Goal: Task Accomplishment & Management: Manage account settings

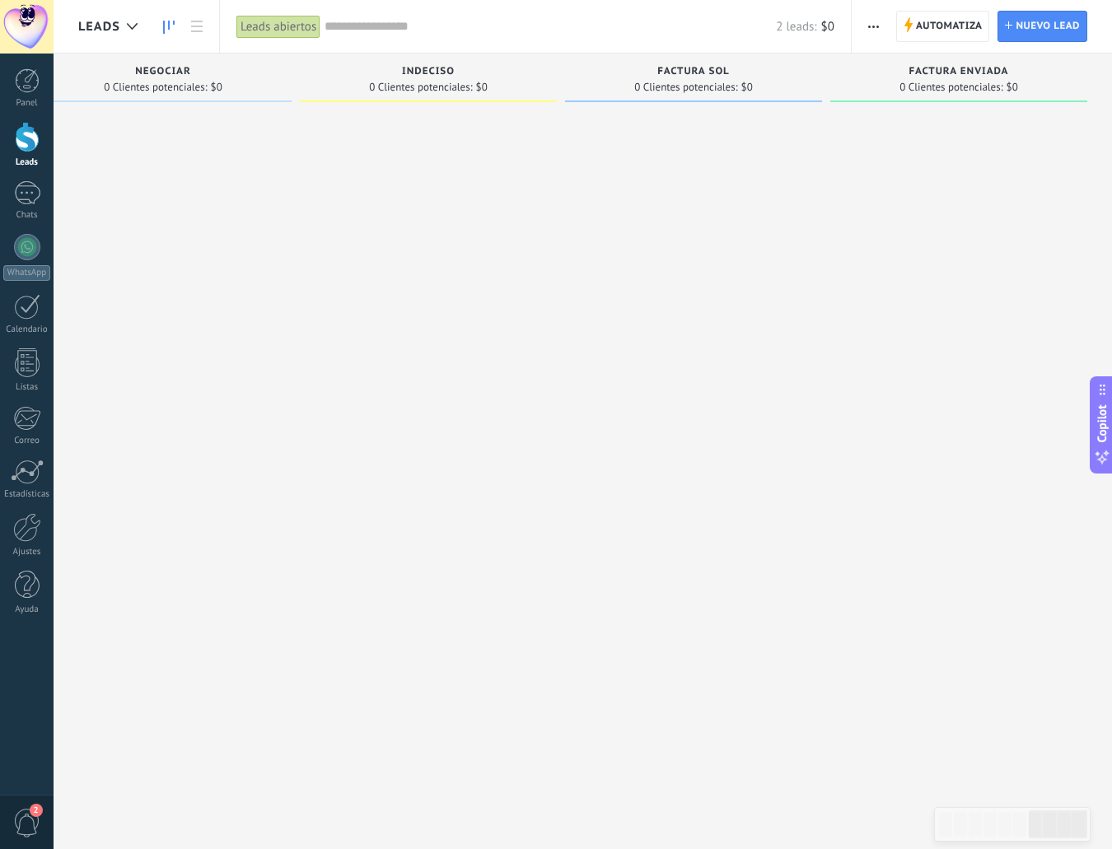
click at [36, 133] on div at bounding box center [27, 137] width 25 height 30
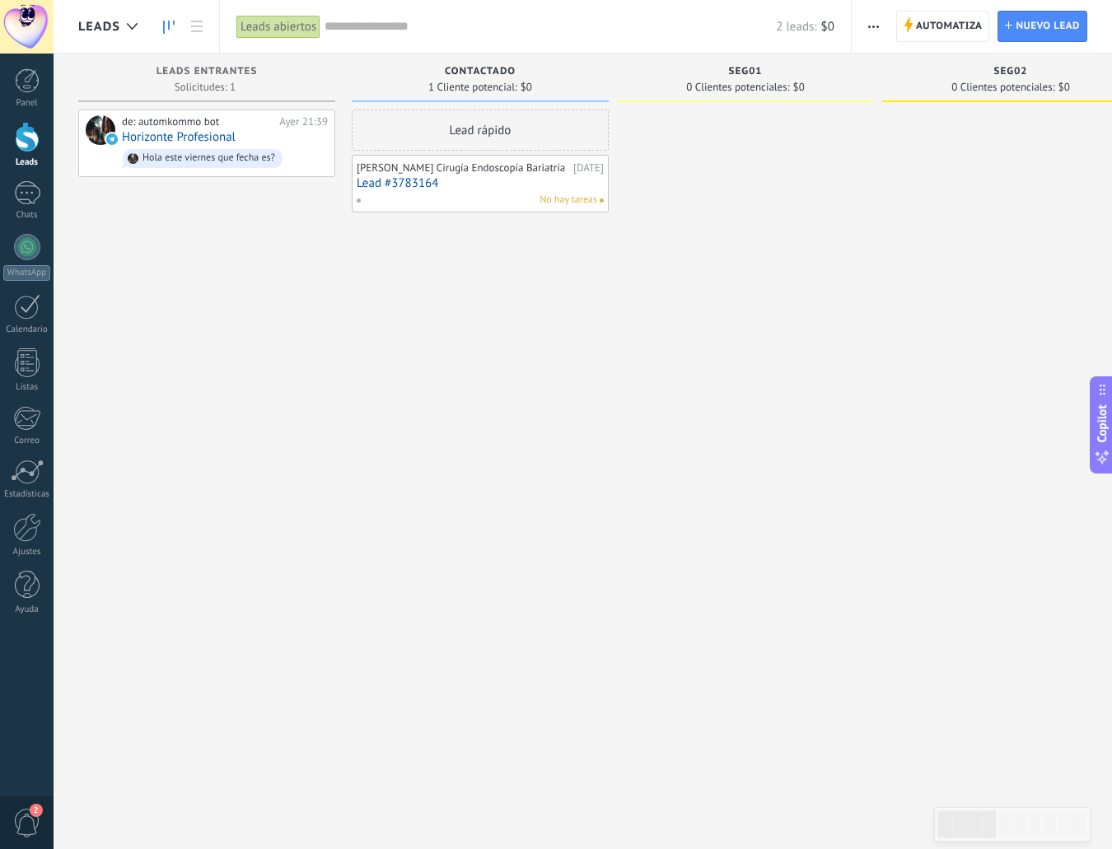
click at [481, 175] on div "[PERSON_NAME] Cirugía Endoscopía Bariatría" at bounding box center [463, 167] width 213 height 13
click at [389, 167] on div "[PERSON_NAME] Cirugía Endoscopía Bariatría" at bounding box center [463, 167] width 213 height 13
click at [386, 190] on link "Lead #3783164" at bounding box center [480, 183] width 247 height 14
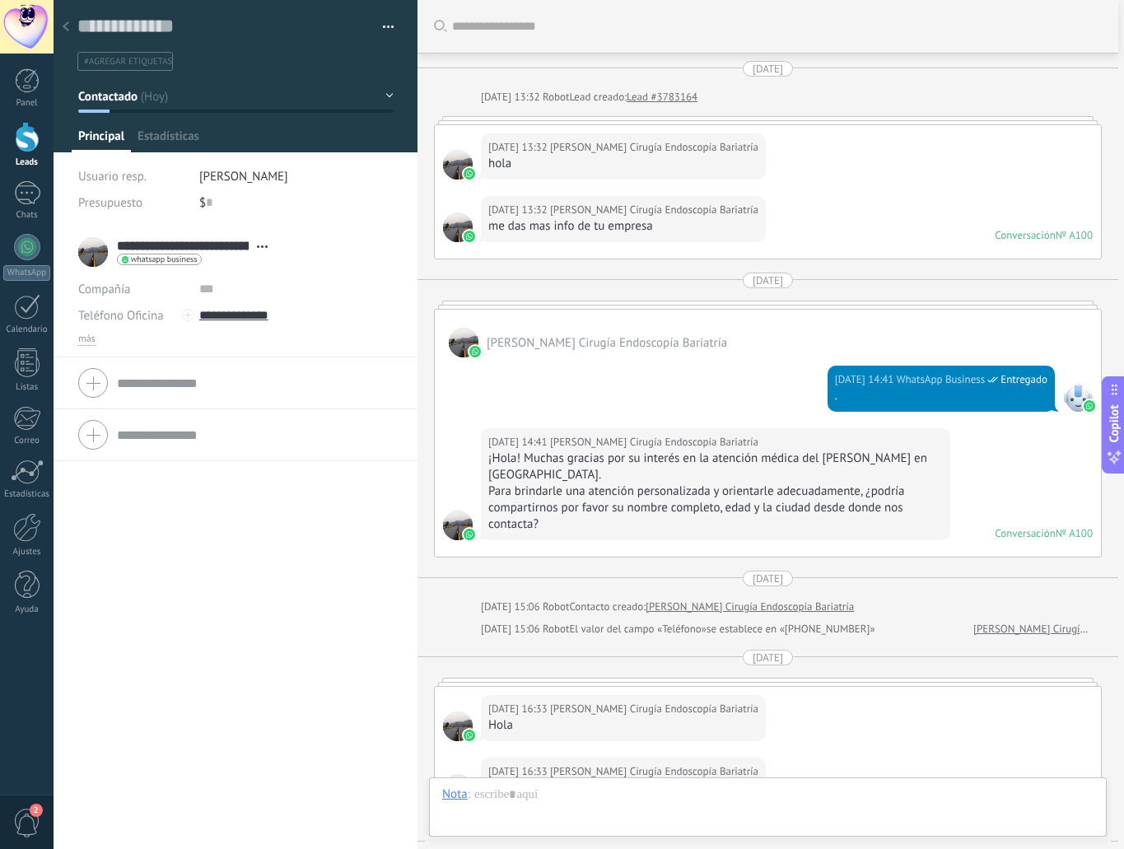
type textarea "**********"
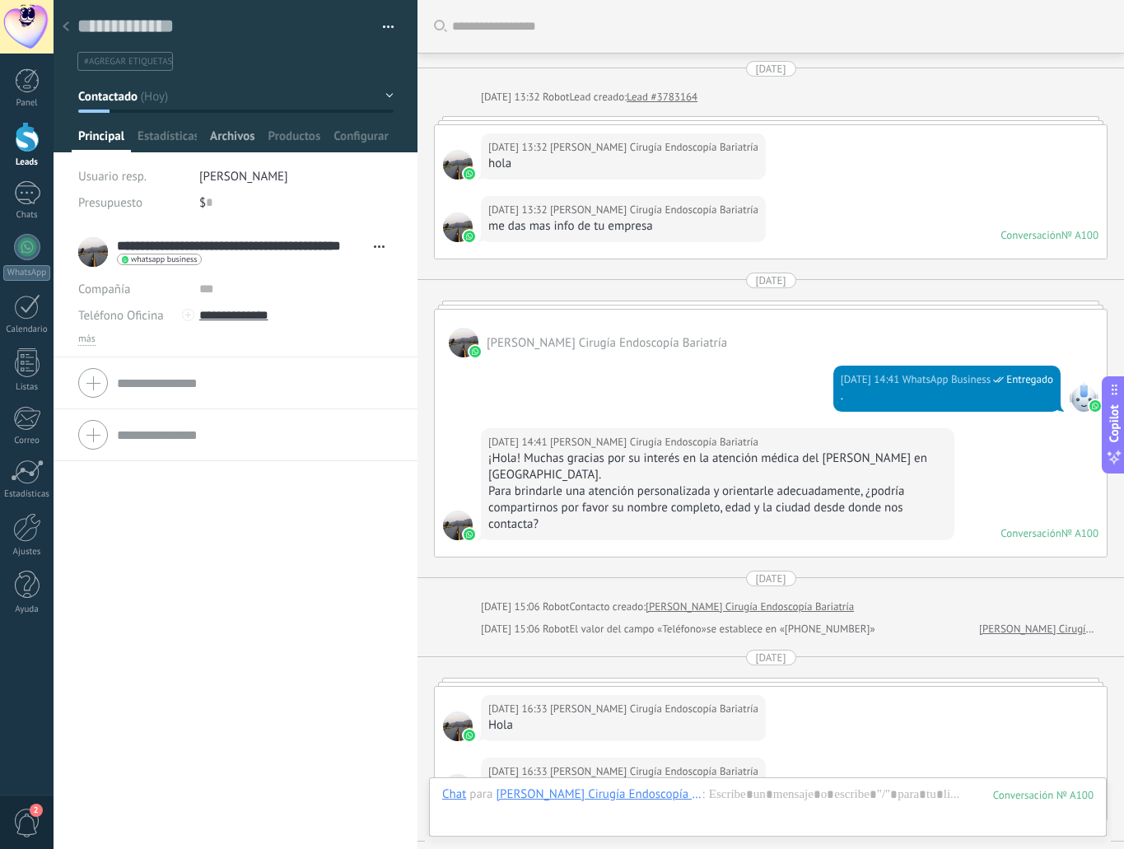
scroll to position [25, 0]
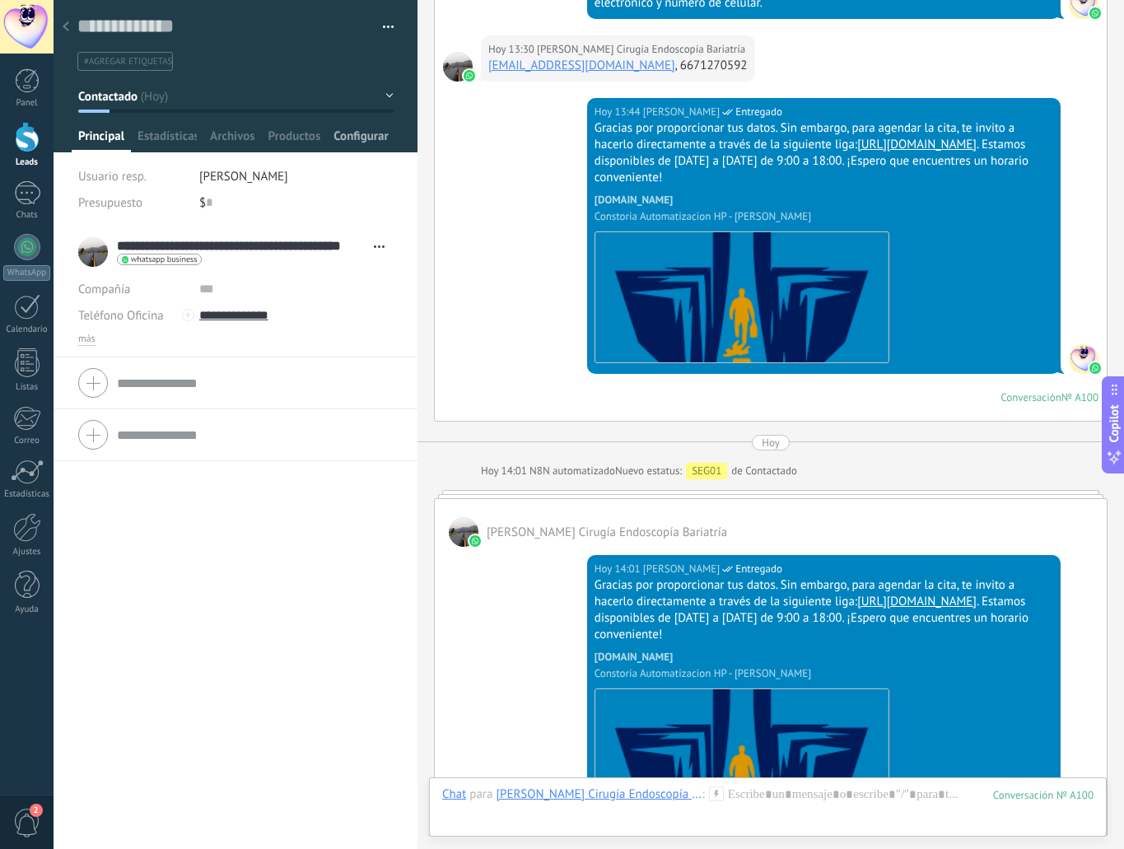
click at [342, 133] on span "Configurar" at bounding box center [361, 141] width 54 height 24
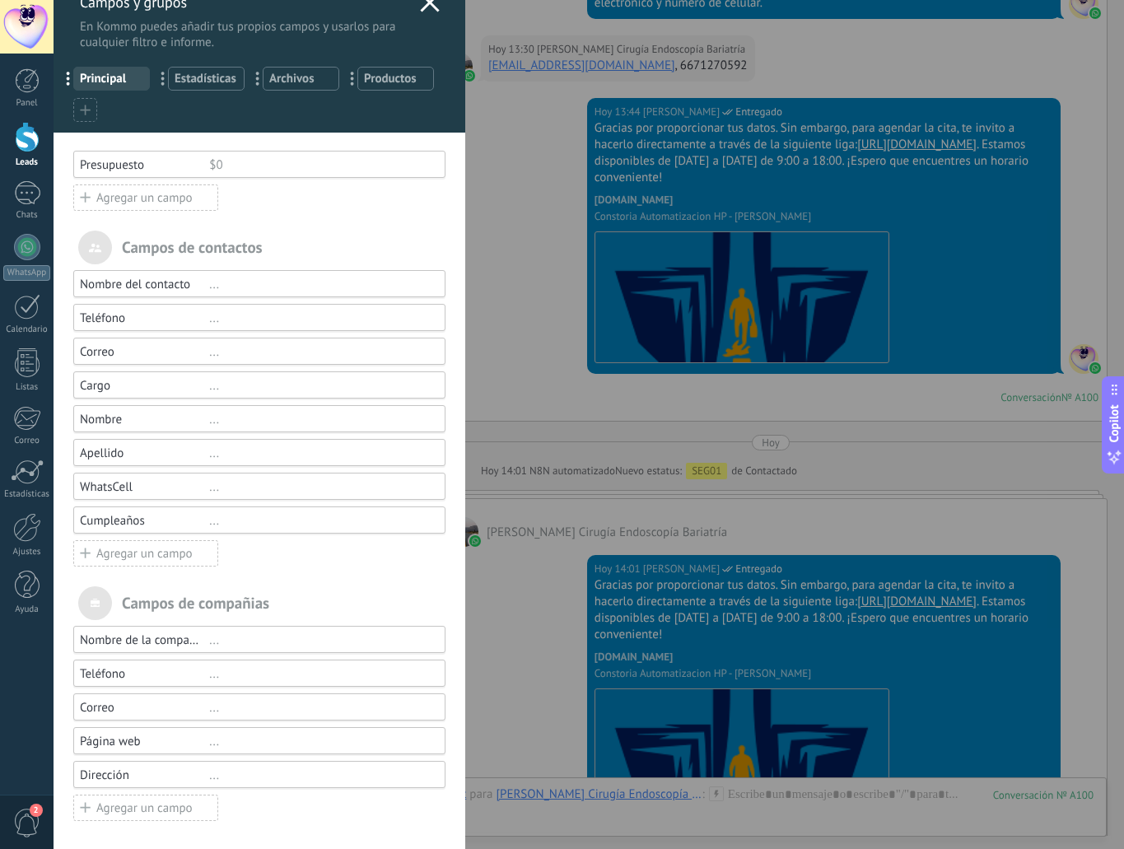
scroll to position [27, 0]
click at [126, 415] on div "Nombre" at bounding box center [144, 420] width 129 height 16
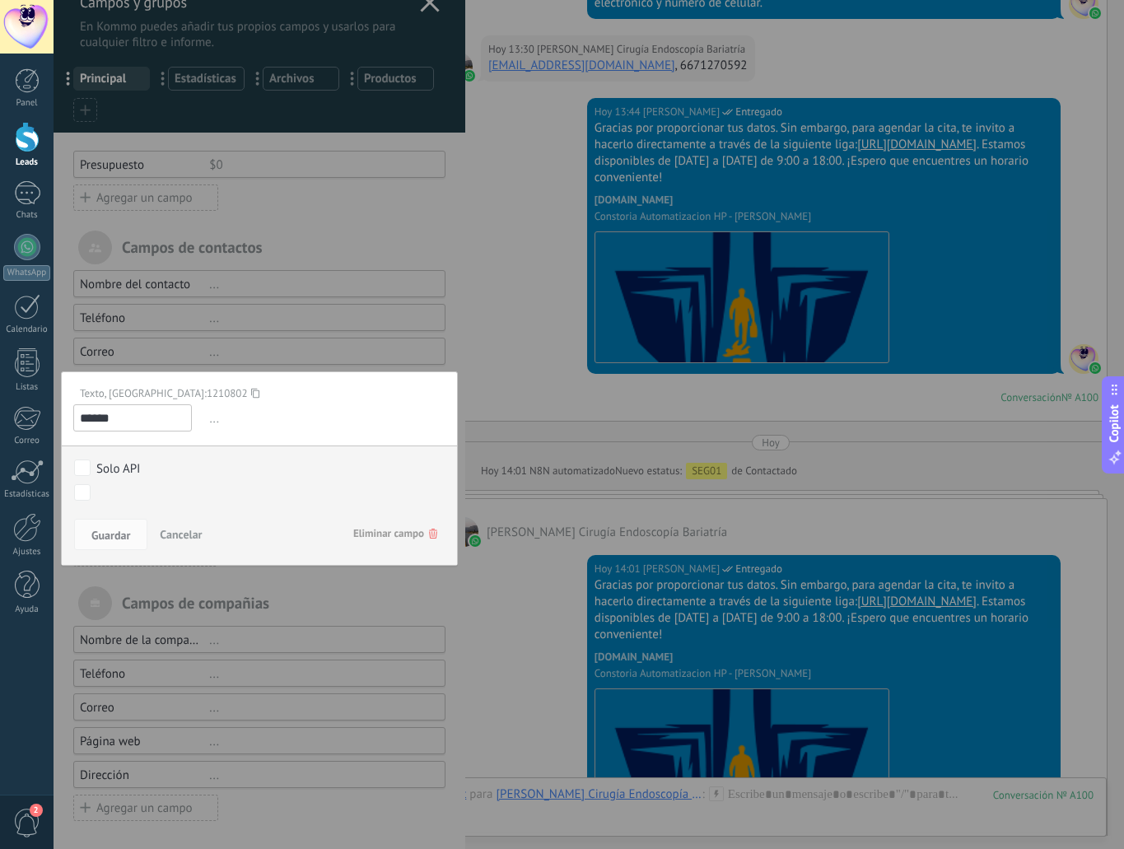
click at [251, 390] on icon at bounding box center [255, 393] width 8 height 22
click at [358, 241] on div at bounding box center [260, 412] width 412 height 879
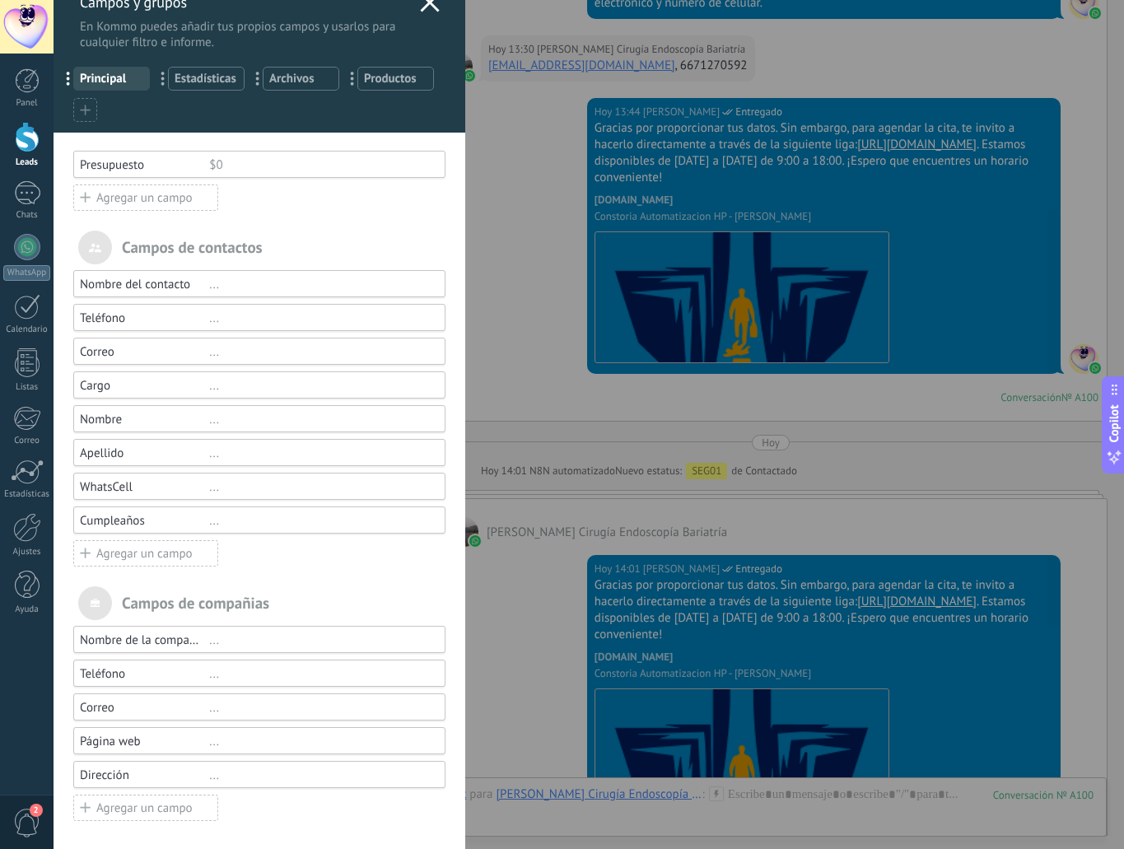
click at [111, 450] on div "Apellido" at bounding box center [144, 454] width 129 height 16
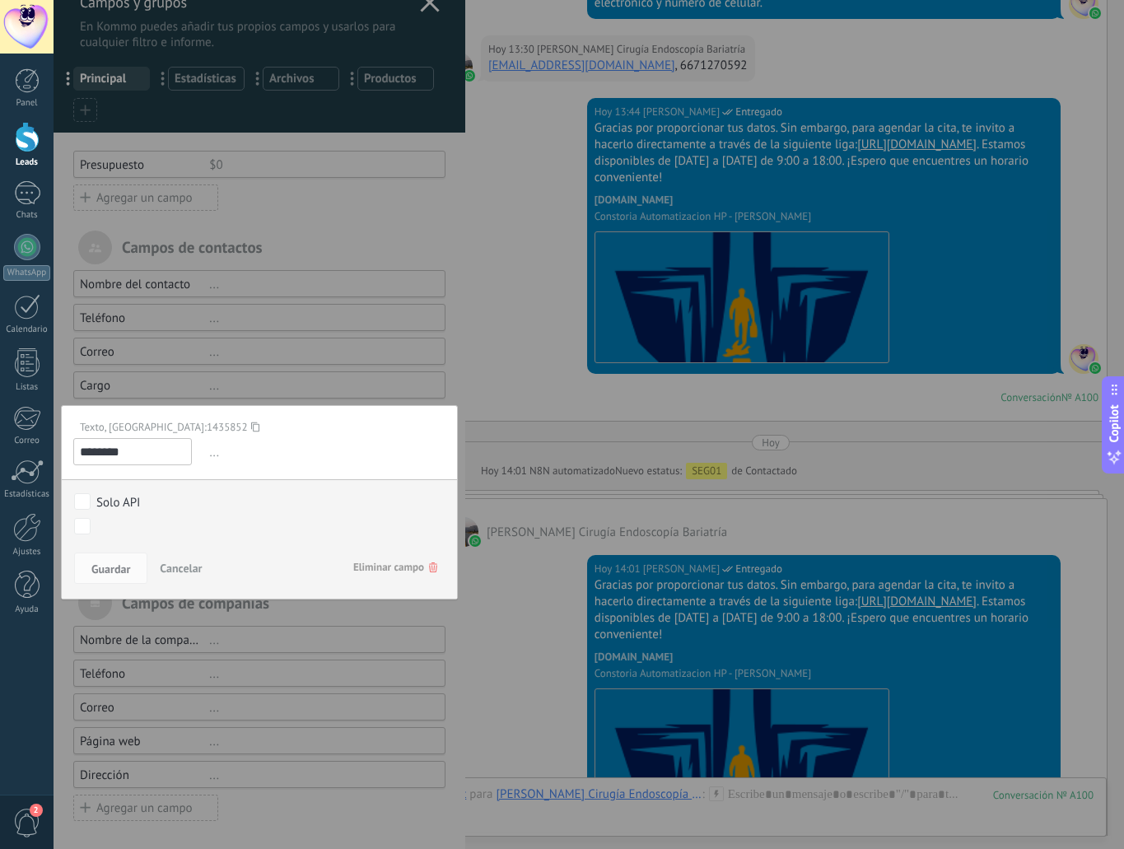
click at [130, 386] on div at bounding box center [260, 412] width 412 height 879
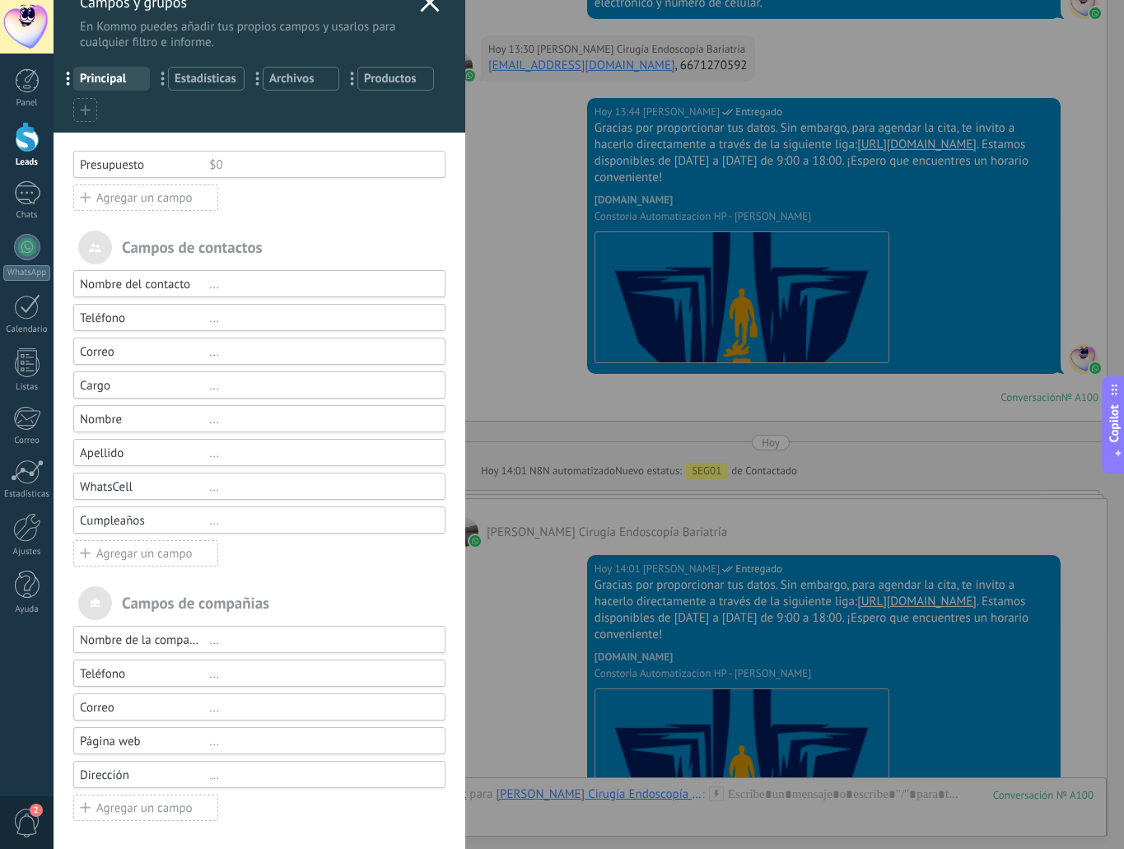
click at [119, 348] on div "Correo" at bounding box center [144, 352] width 129 height 16
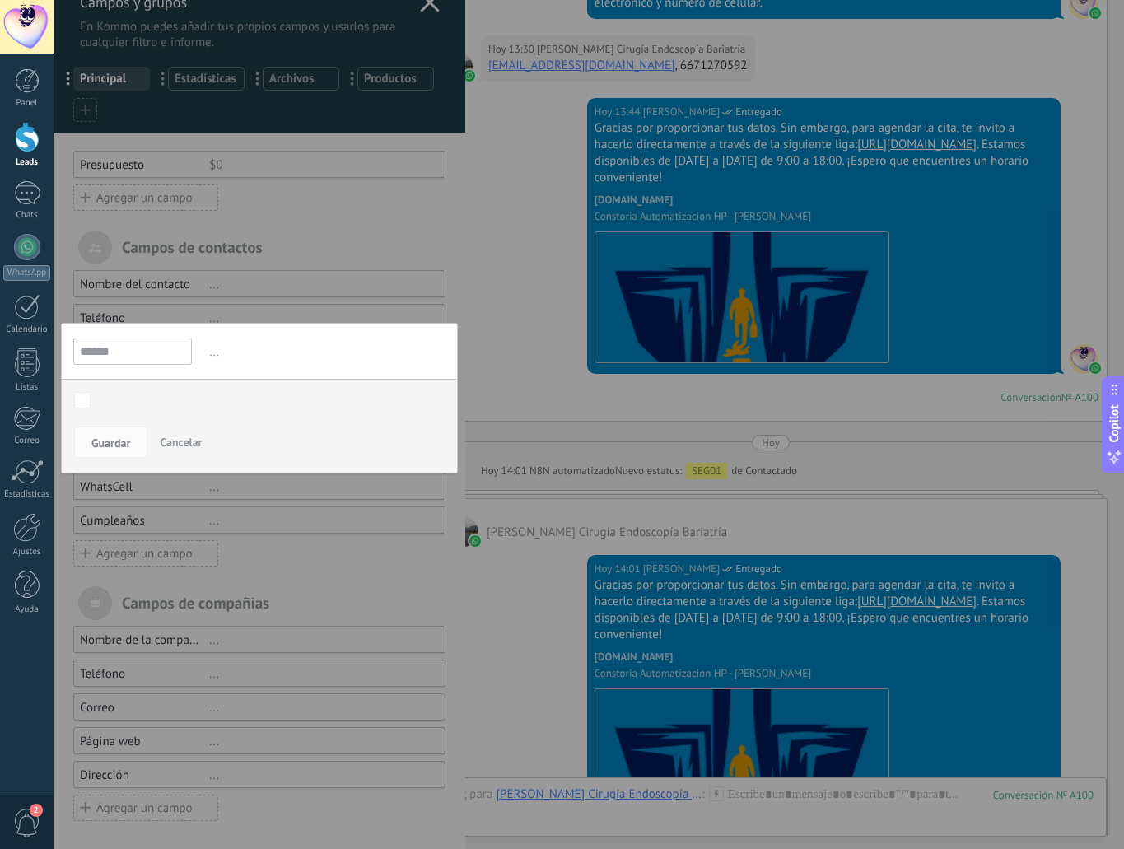
click at [146, 513] on div at bounding box center [260, 412] width 412 height 879
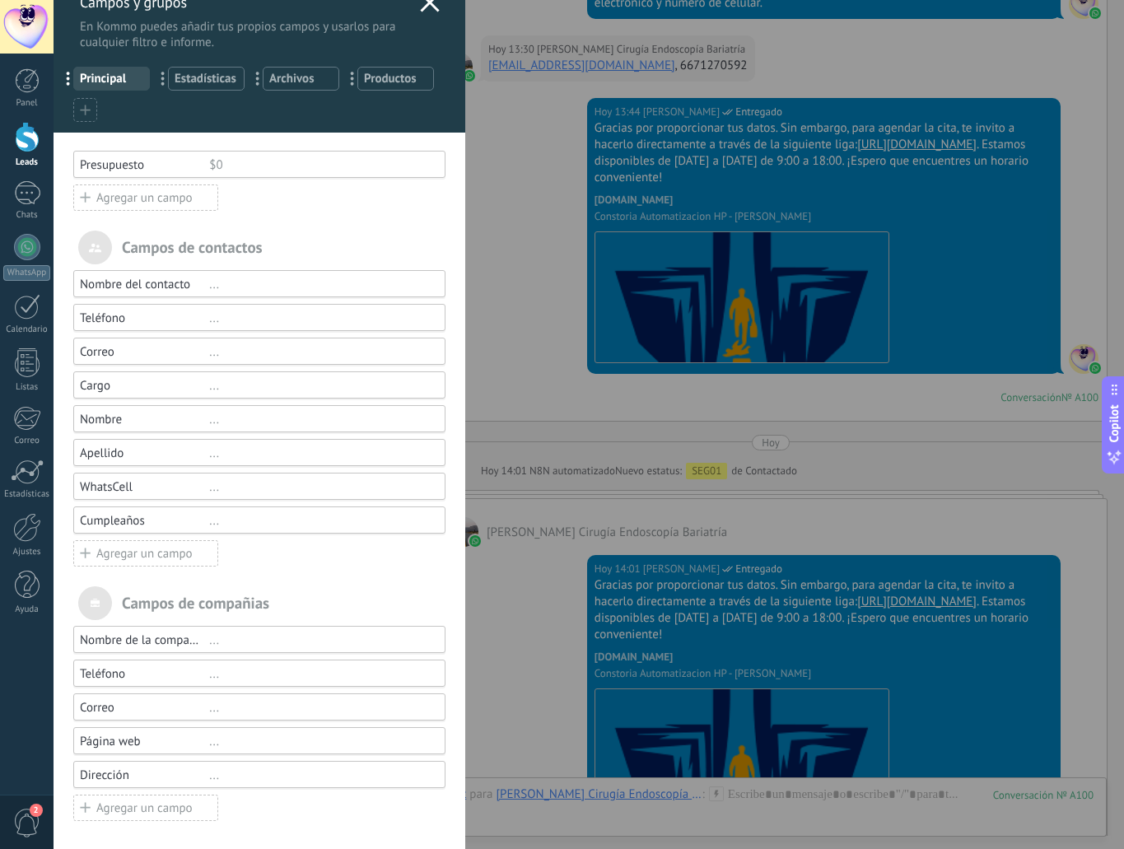
click at [146, 513] on div "Cumpleaños" at bounding box center [144, 521] width 129 height 16
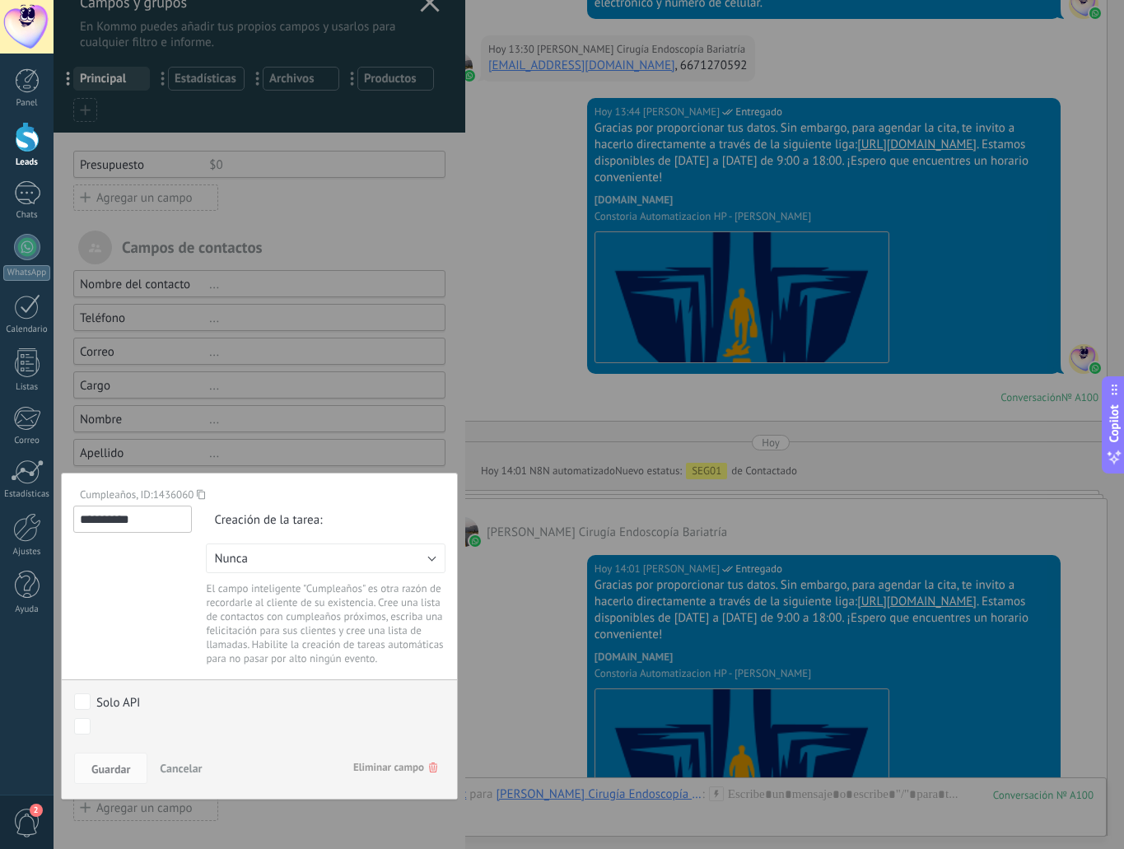
click at [168, 450] on div at bounding box center [260, 412] width 412 height 879
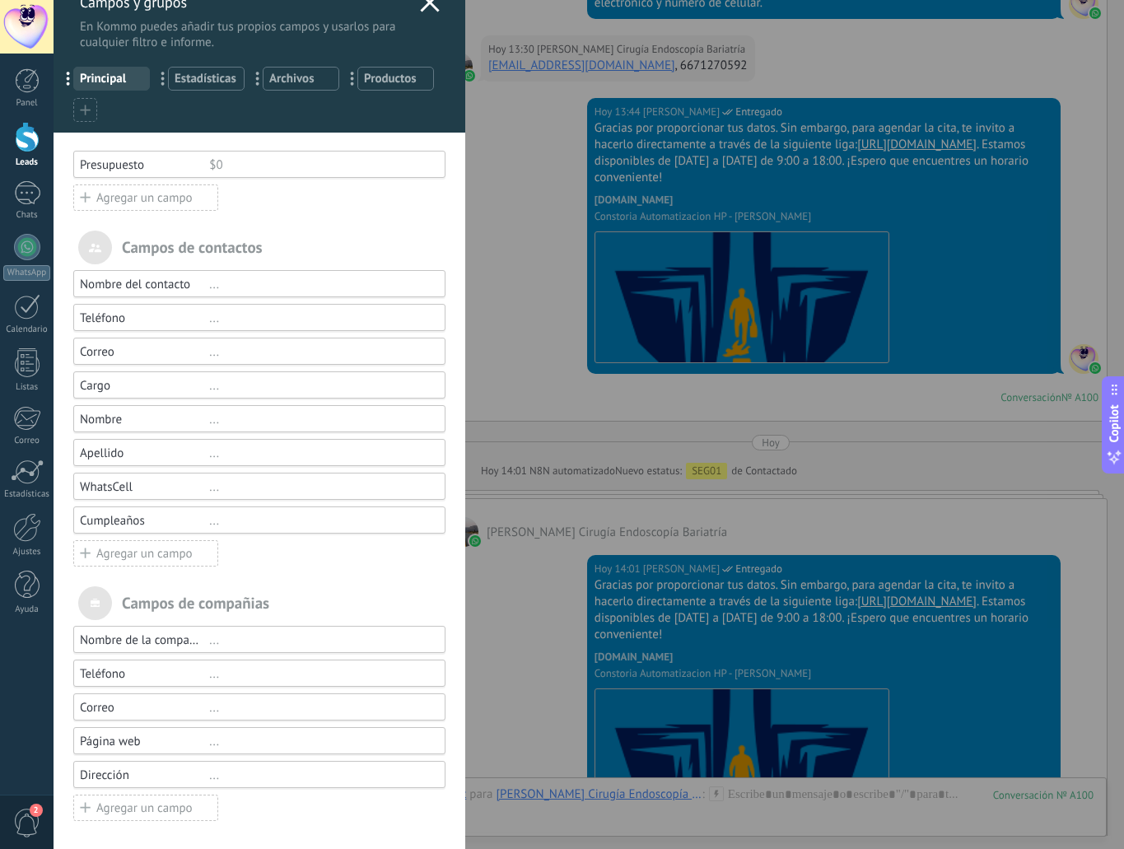
click at [125, 418] on div "Nombre" at bounding box center [144, 420] width 129 height 16
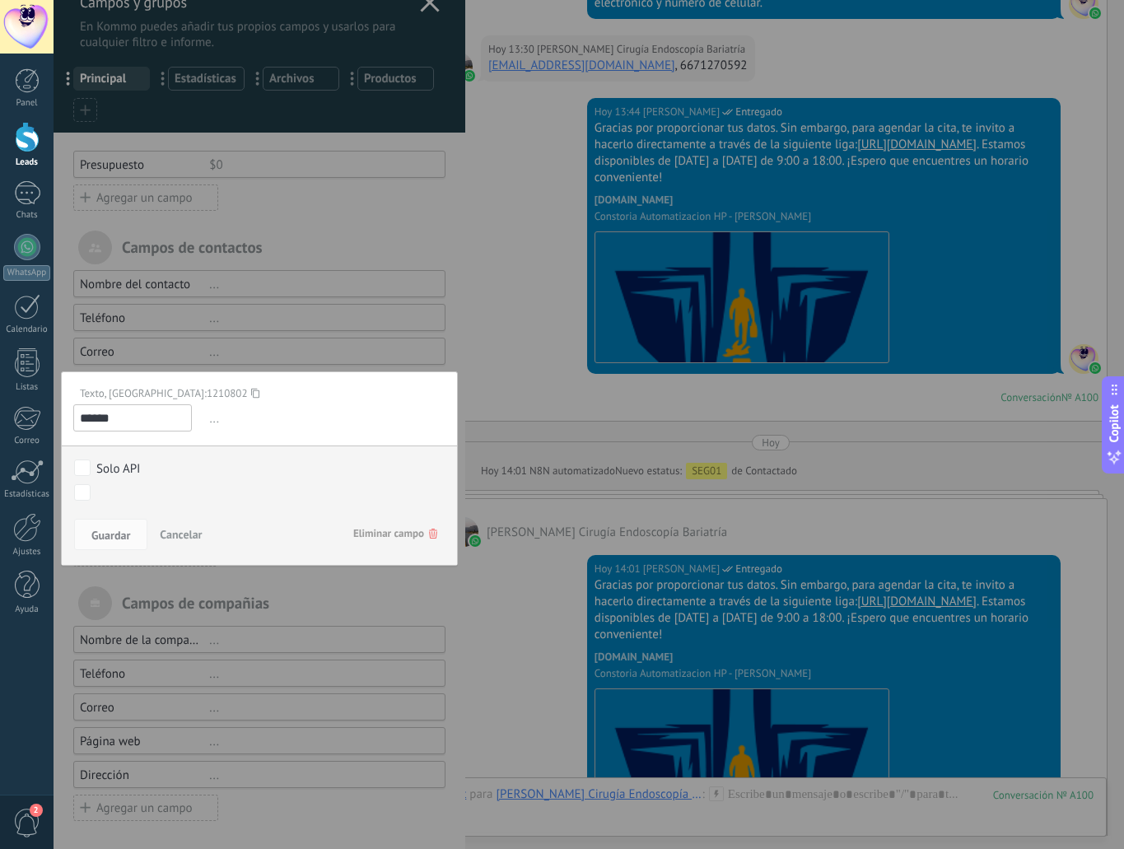
click at [251, 393] on icon at bounding box center [255, 393] width 8 height 22
click at [284, 356] on div at bounding box center [260, 412] width 412 height 879
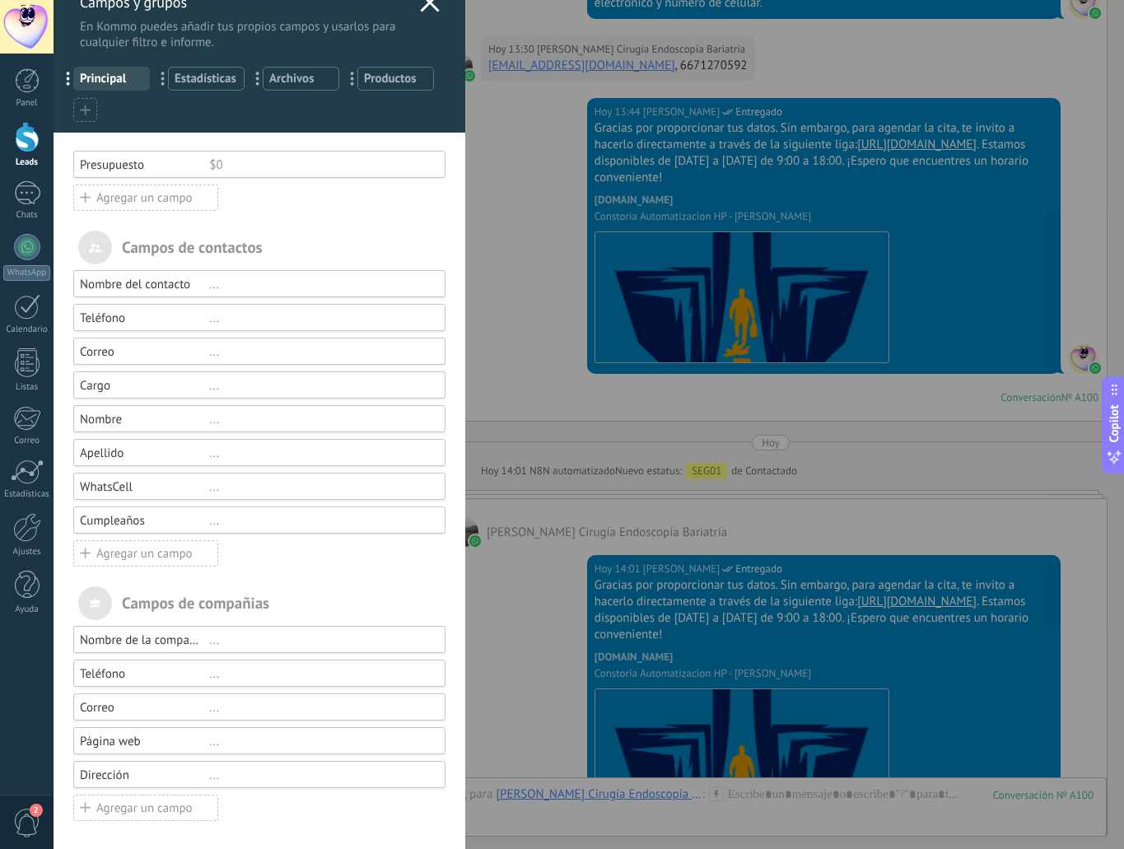
click at [140, 479] on div "WhatsCell" at bounding box center [144, 487] width 129 height 16
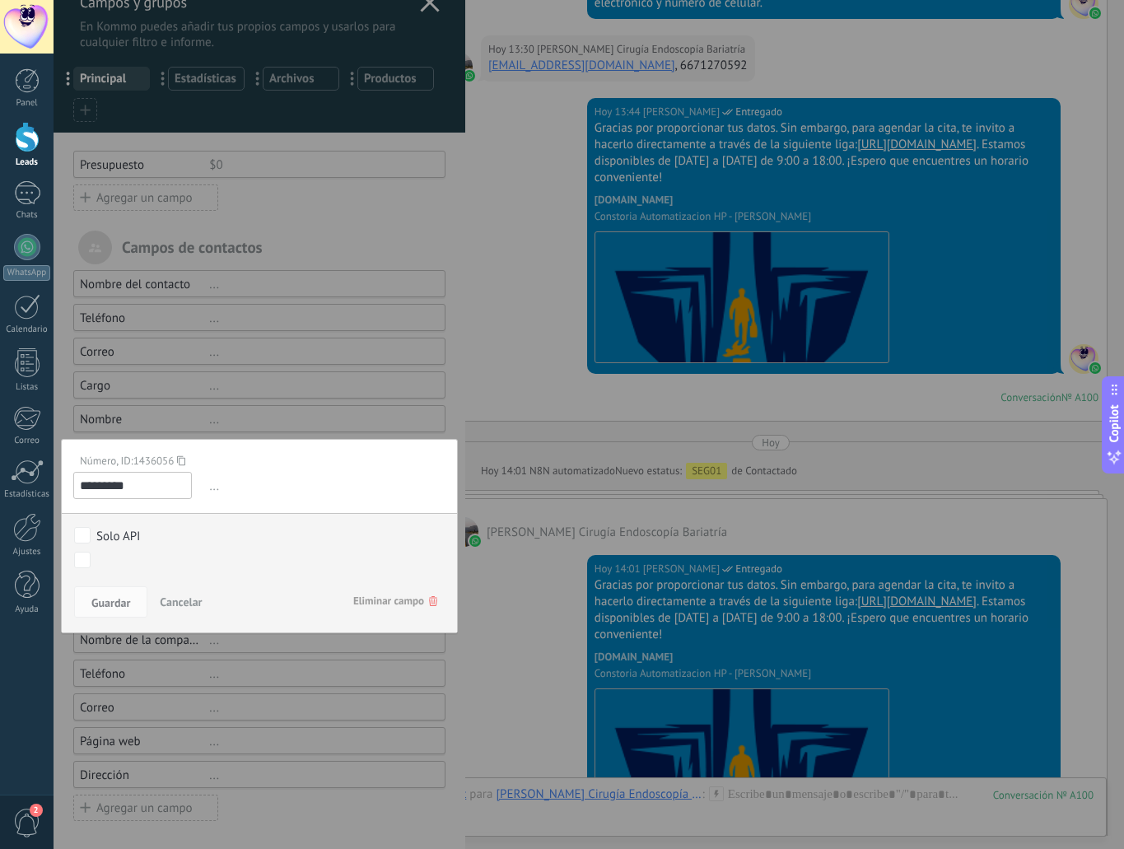
click at [181, 459] on icon at bounding box center [181, 461] width 8 height 22
click at [189, 418] on div at bounding box center [260, 412] width 412 height 879
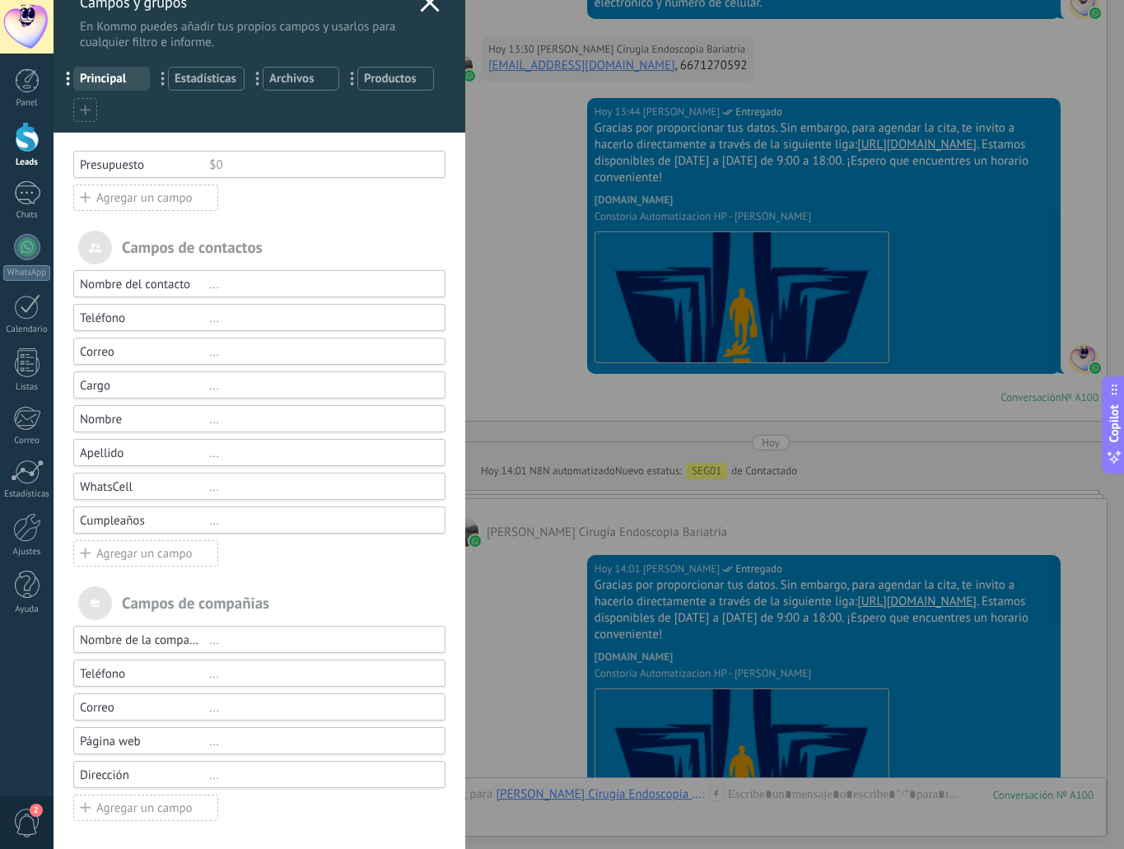
click at [170, 418] on div "Nombre" at bounding box center [144, 420] width 129 height 16
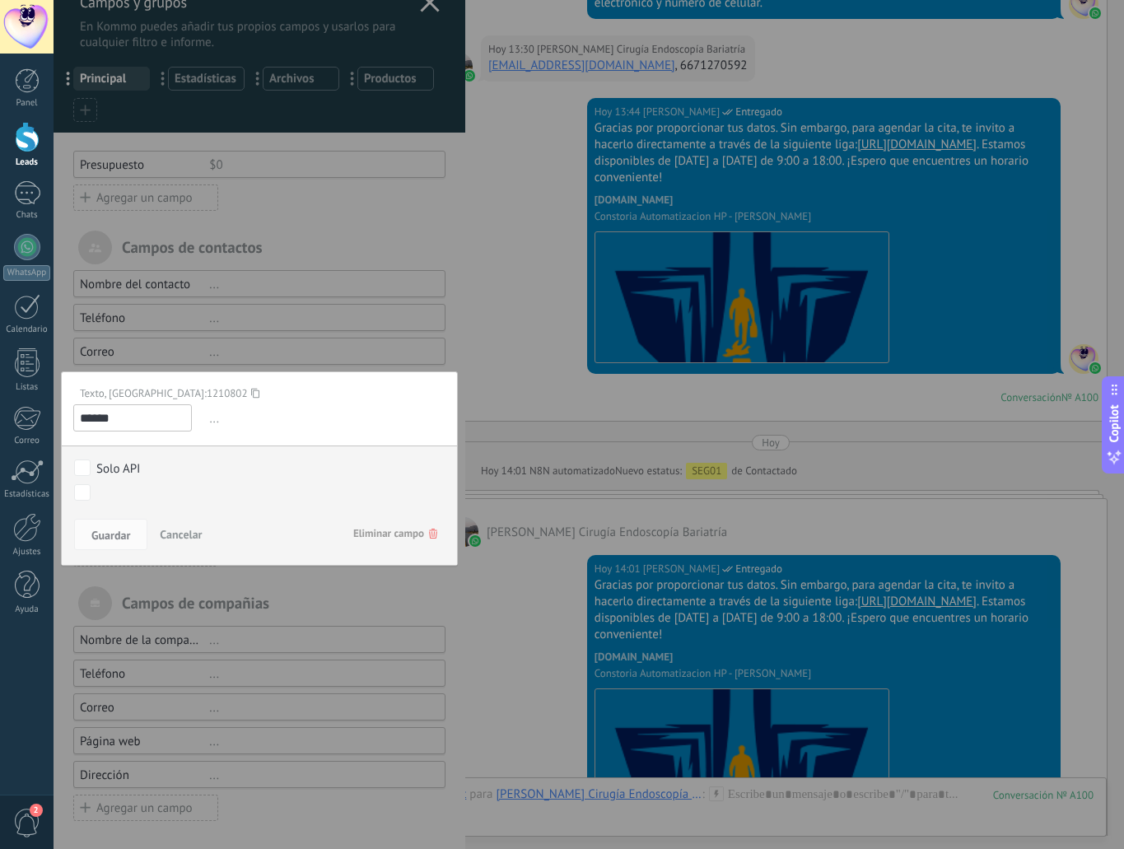
click at [251, 390] on use at bounding box center [255, 393] width 8 height 10
click at [255, 364] on div at bounding box center [260, 412] width 412 height 879
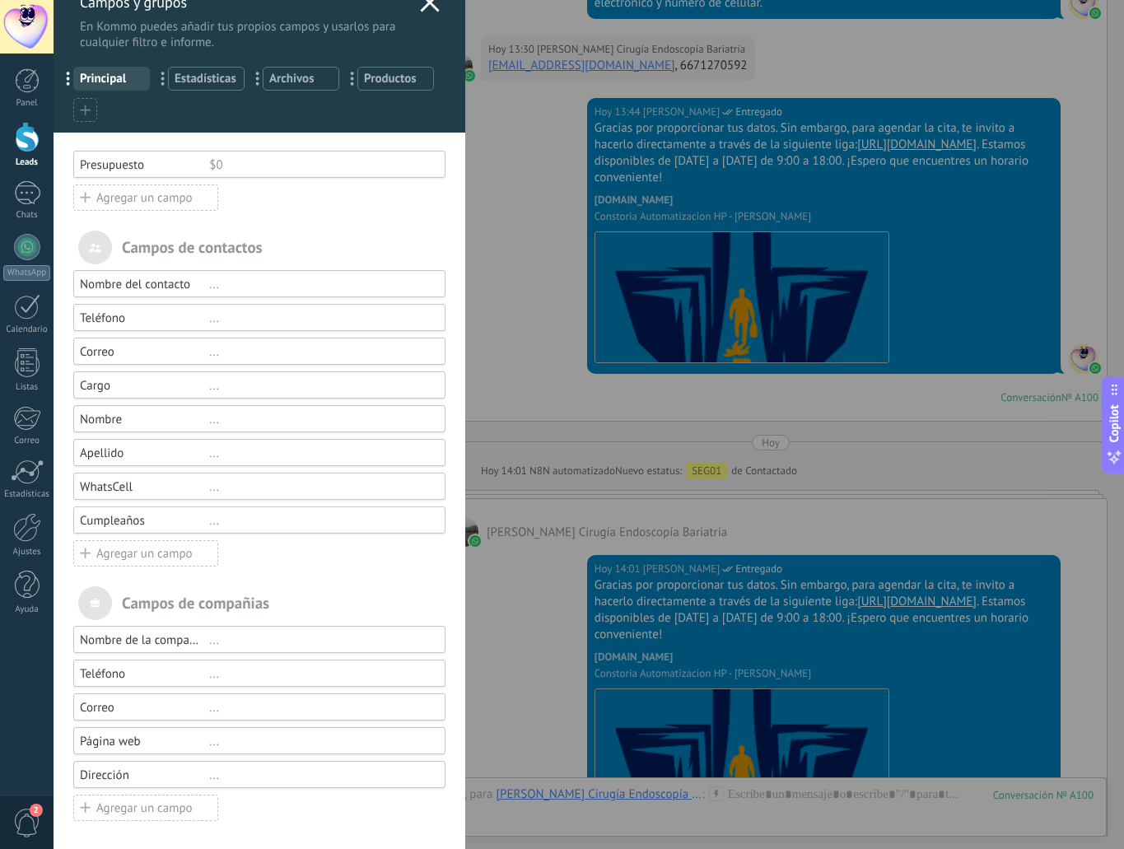
click at [115, 415] on div "Nombre" at bounding box center [144, 420] width 129 height 16
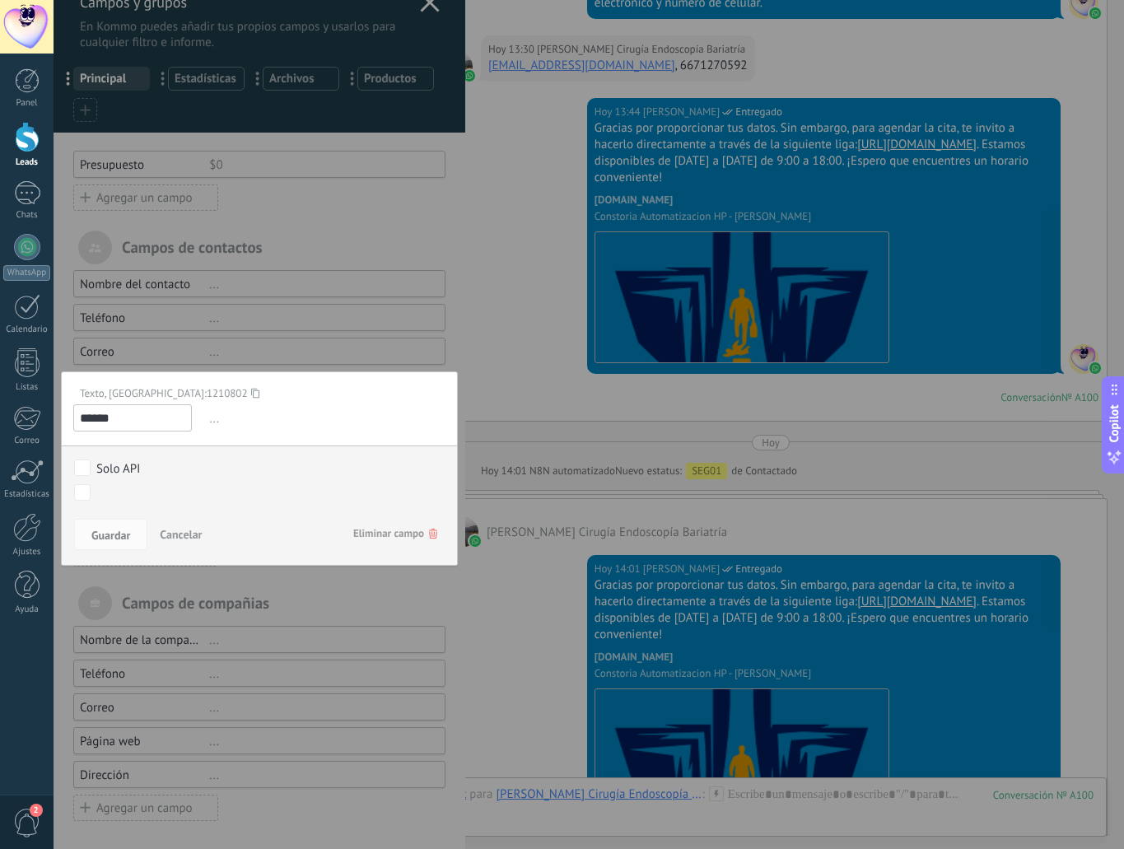
click at [215, 357] on div at bounding box center [260, 412] width 412 height 879
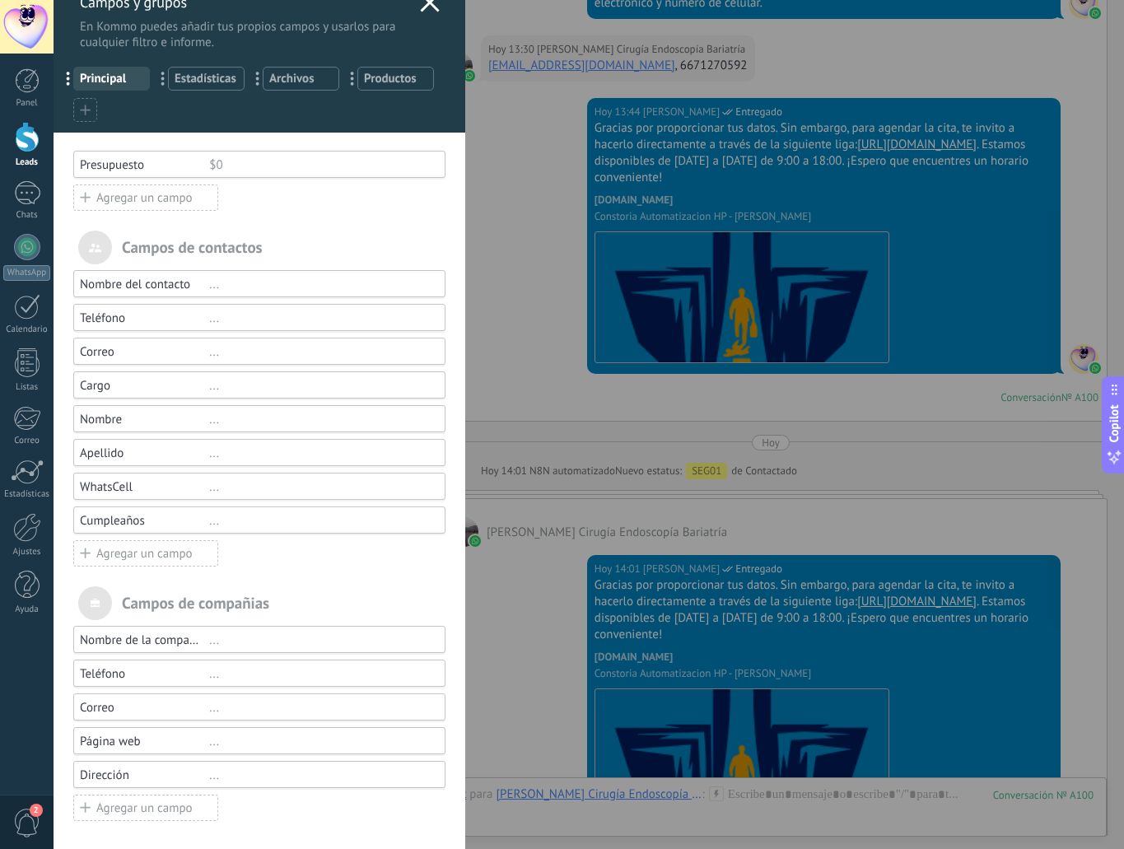
click at [128, 378] on div "Cargo" at bounding box center [144, 386] width 129 height 16
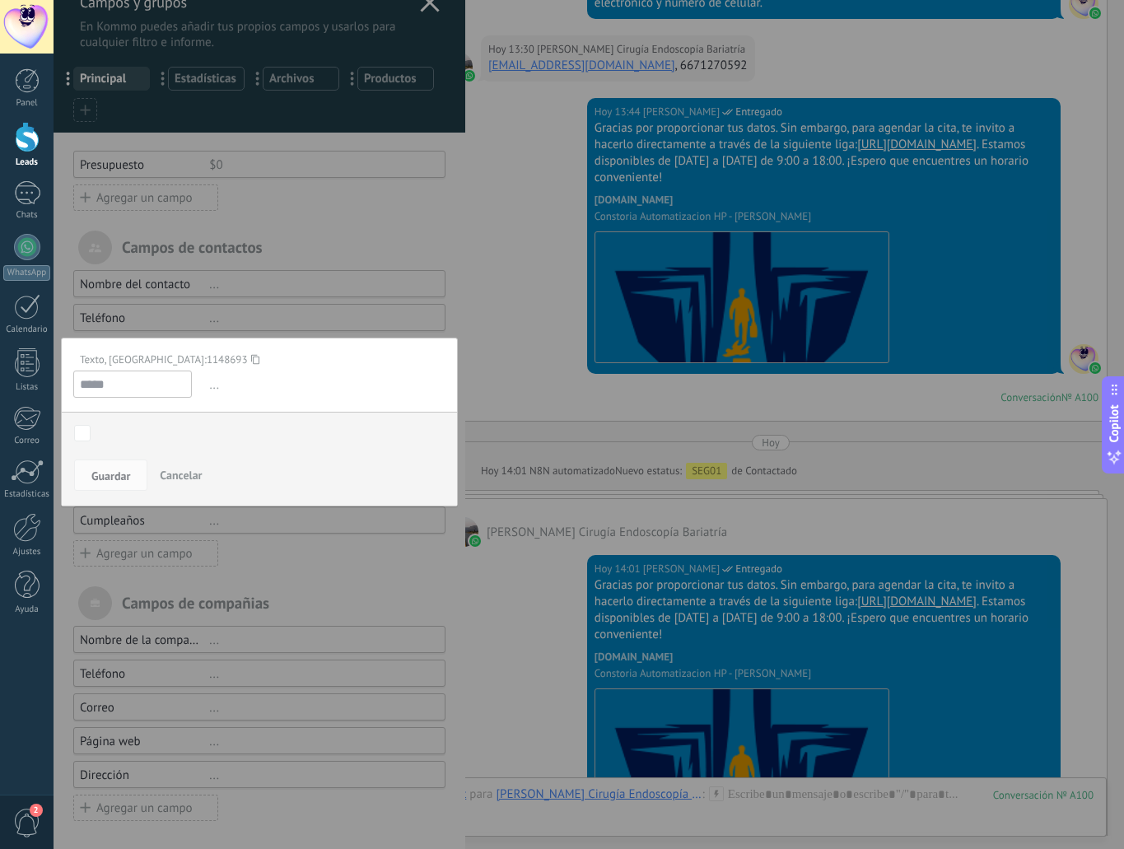
click at [241, 329] on div at bounding box center [260, 412] width 412 height 879
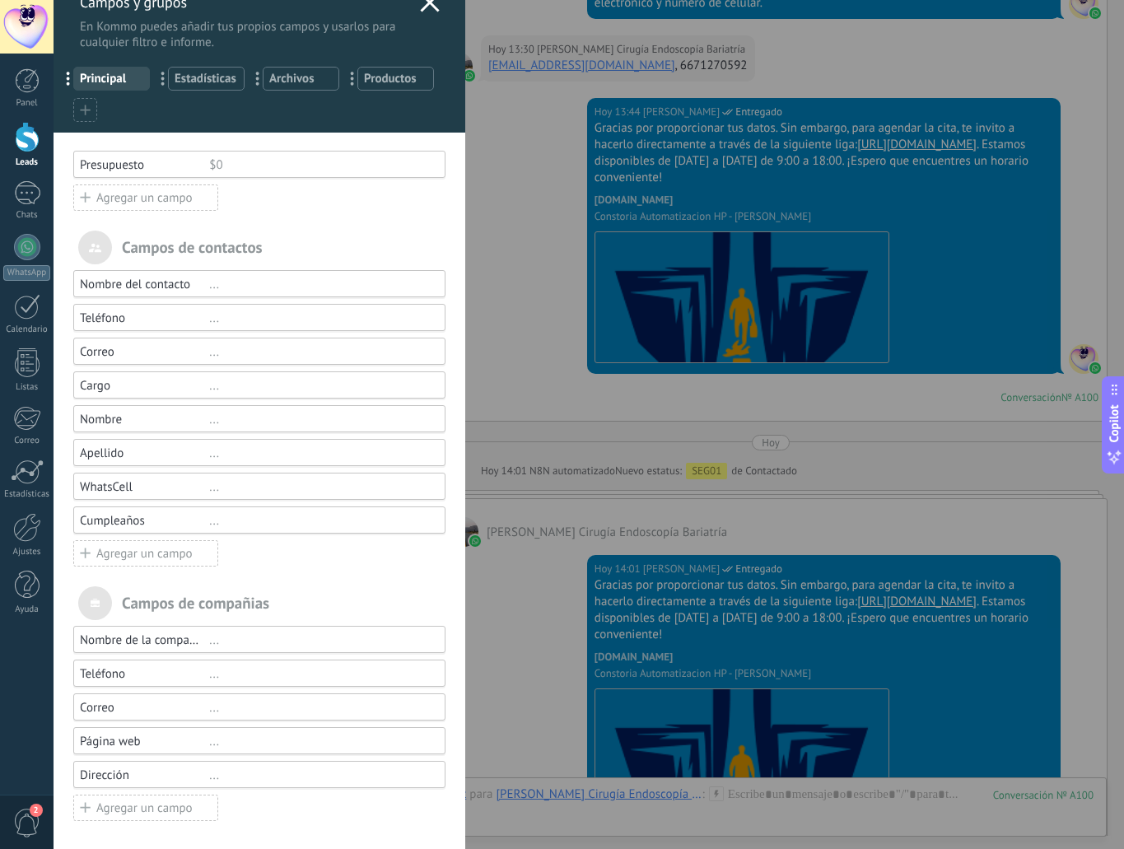
click at [122, 457] on div "Apellido" at bounding box center [144, 454] width 129 height 16
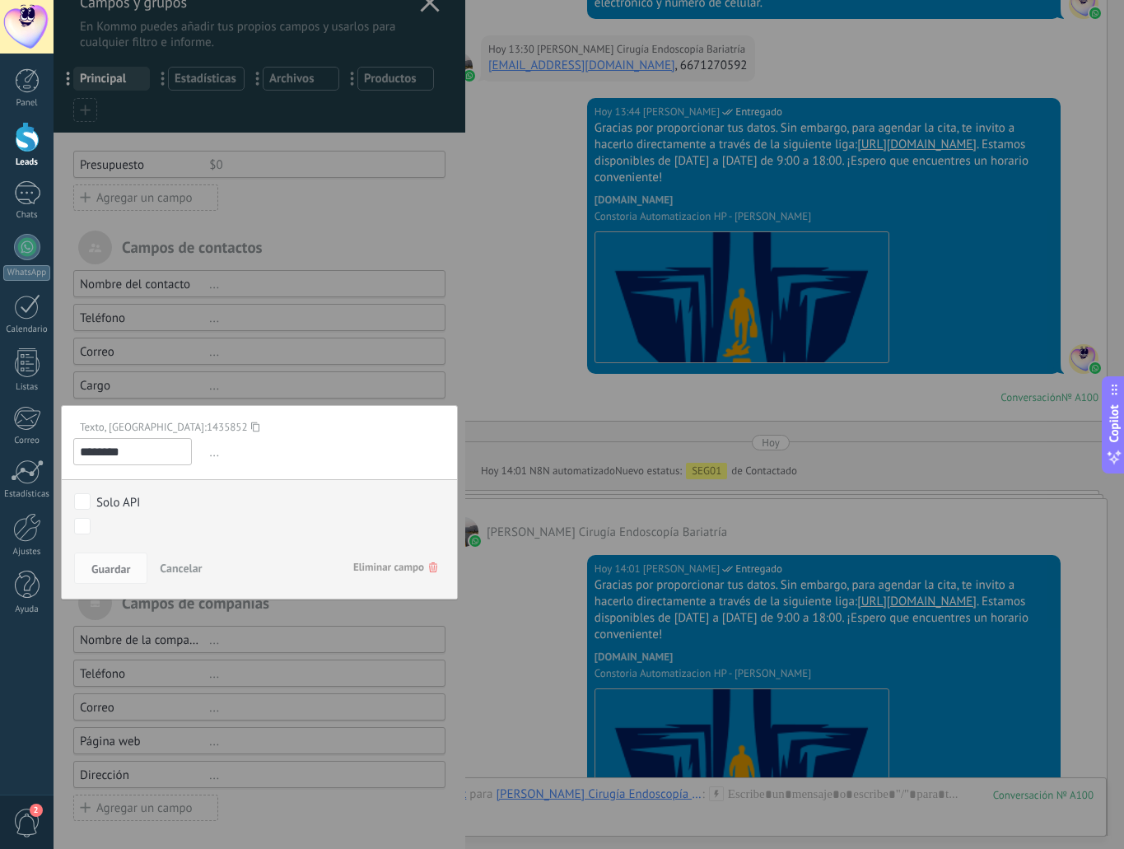
click at [194, 348] on div at bounding box center [260, 412] width 412 height 879
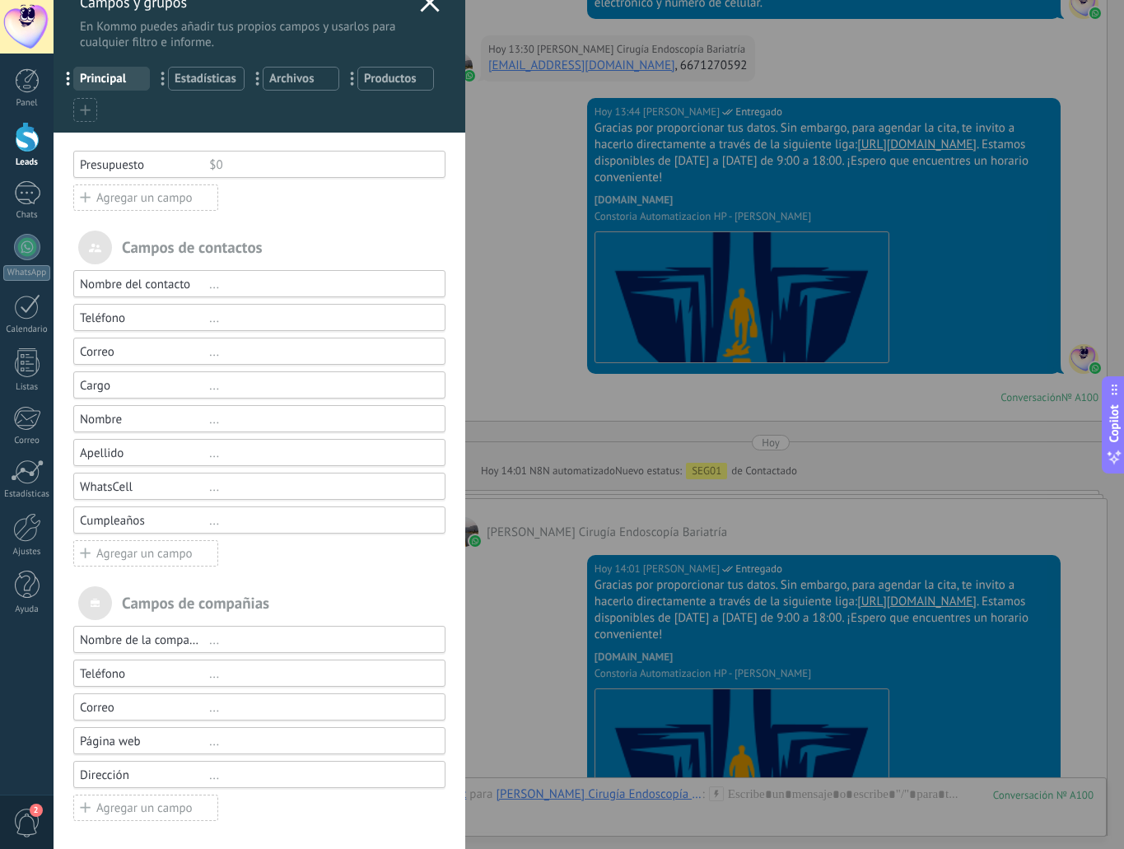
click at [143, 415] on div "Nombre" at bounding box center [144, 420] width 129 height 16
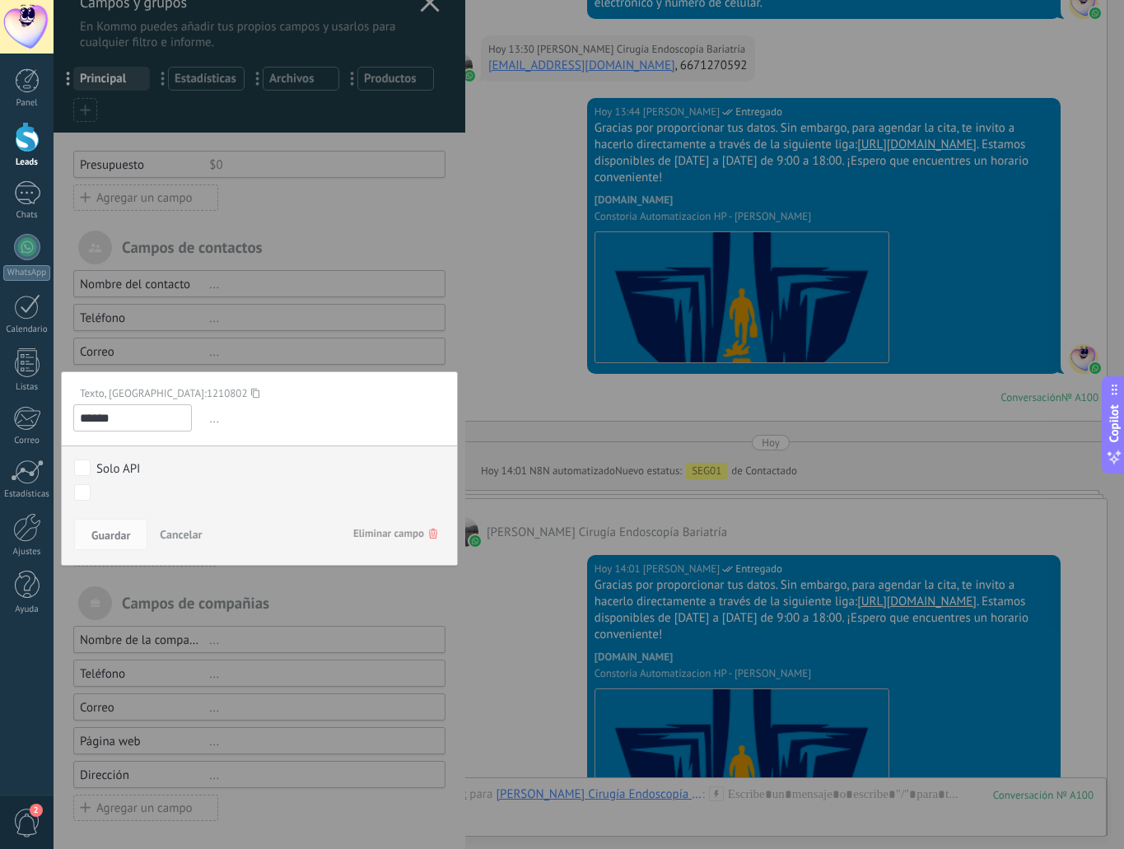
click at [282, 334] on div at bounding box center [260, 412] width 412 height 879
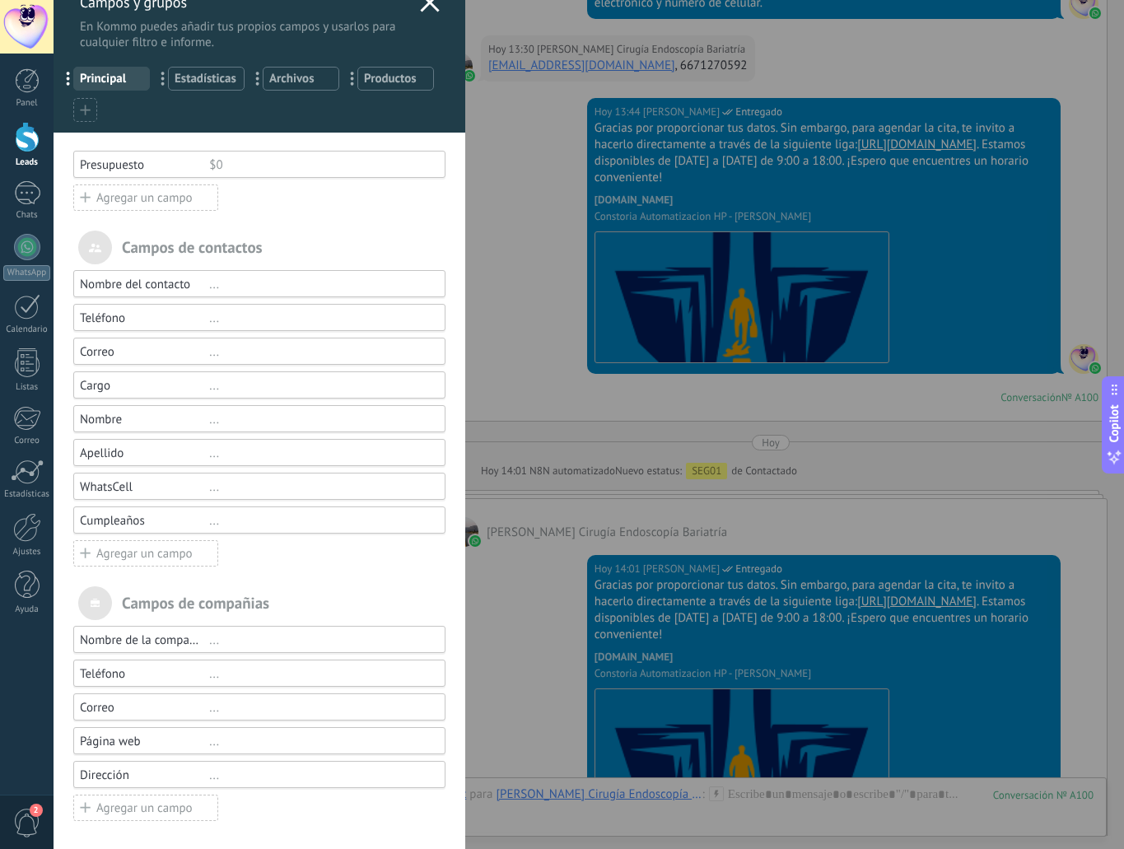
click at [149, 448] on div "Apellido" at bounding box center [144, 454] width 129 height 16
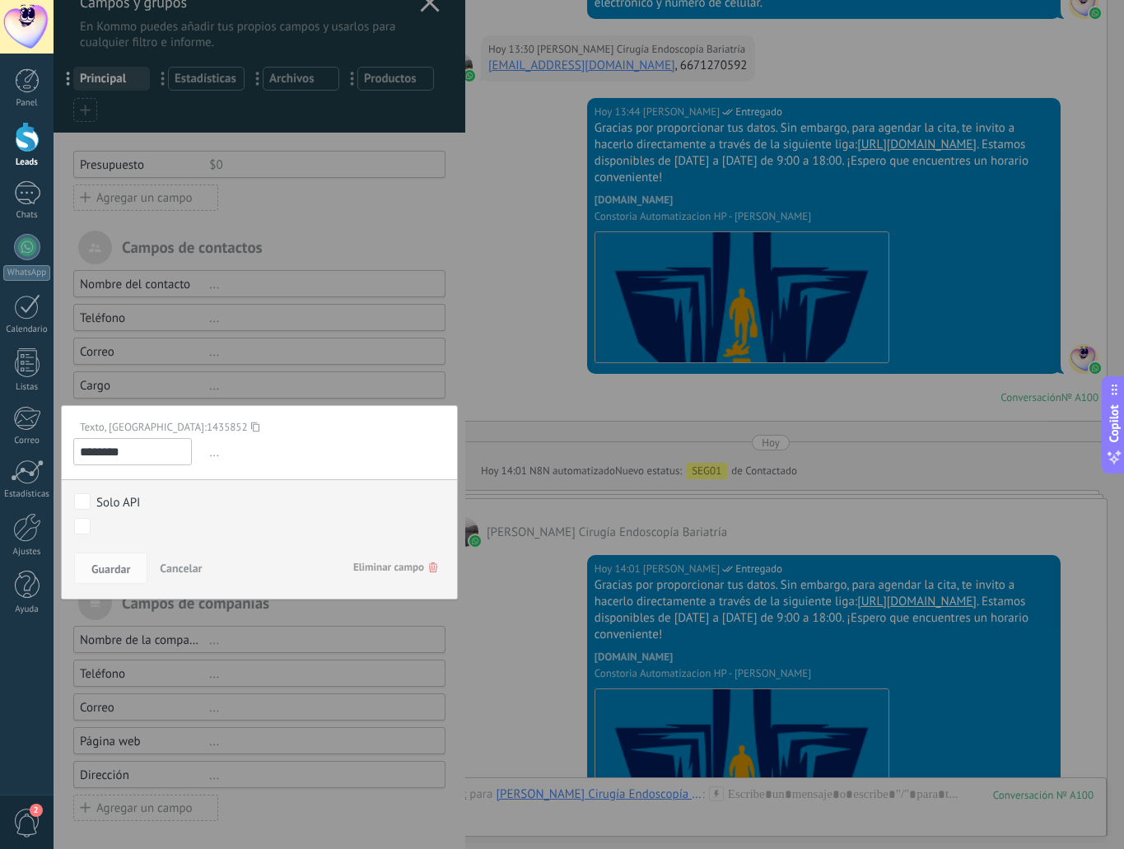
click at [251, 427] on icon at bounding box center [255, 427] width 8 height 22
click at [254, 367] on div at bounding box center [260, 412] width 412 height 879
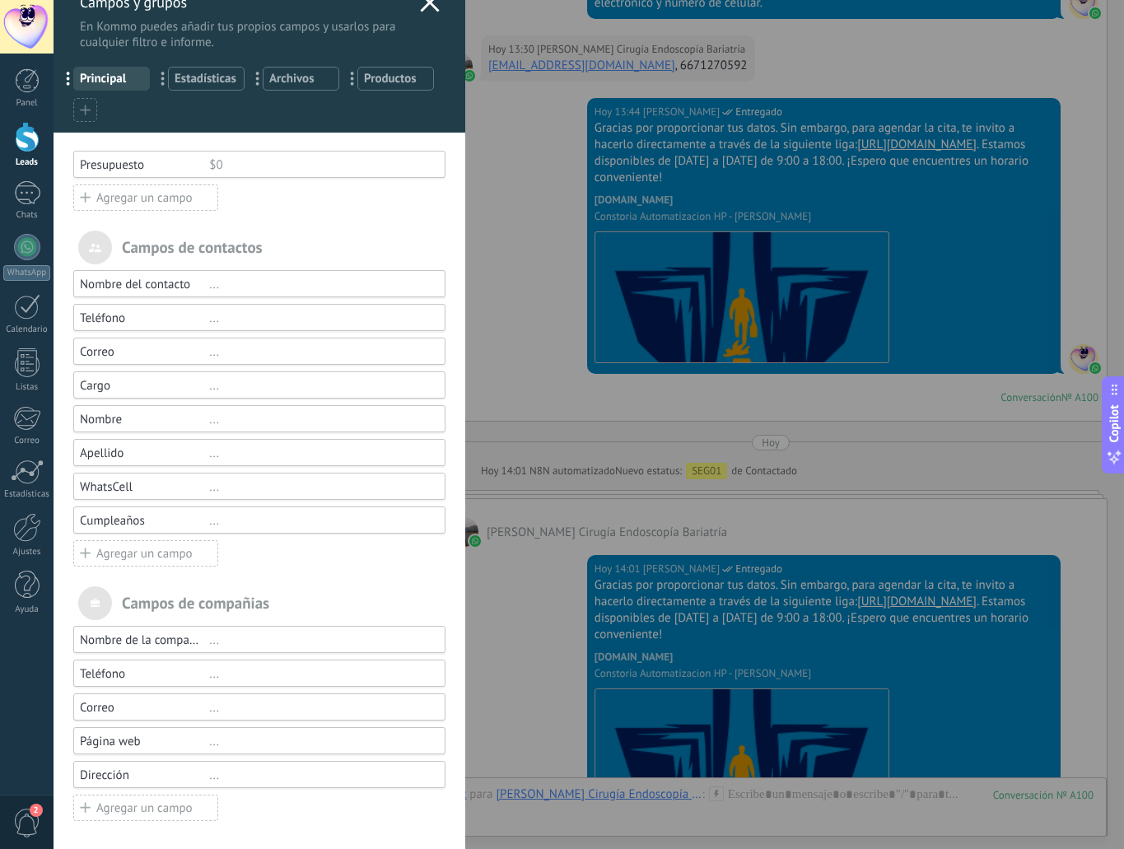
click at [106, 381] on div "Cargo" at bounding box center [144, 386] width 129 height 16
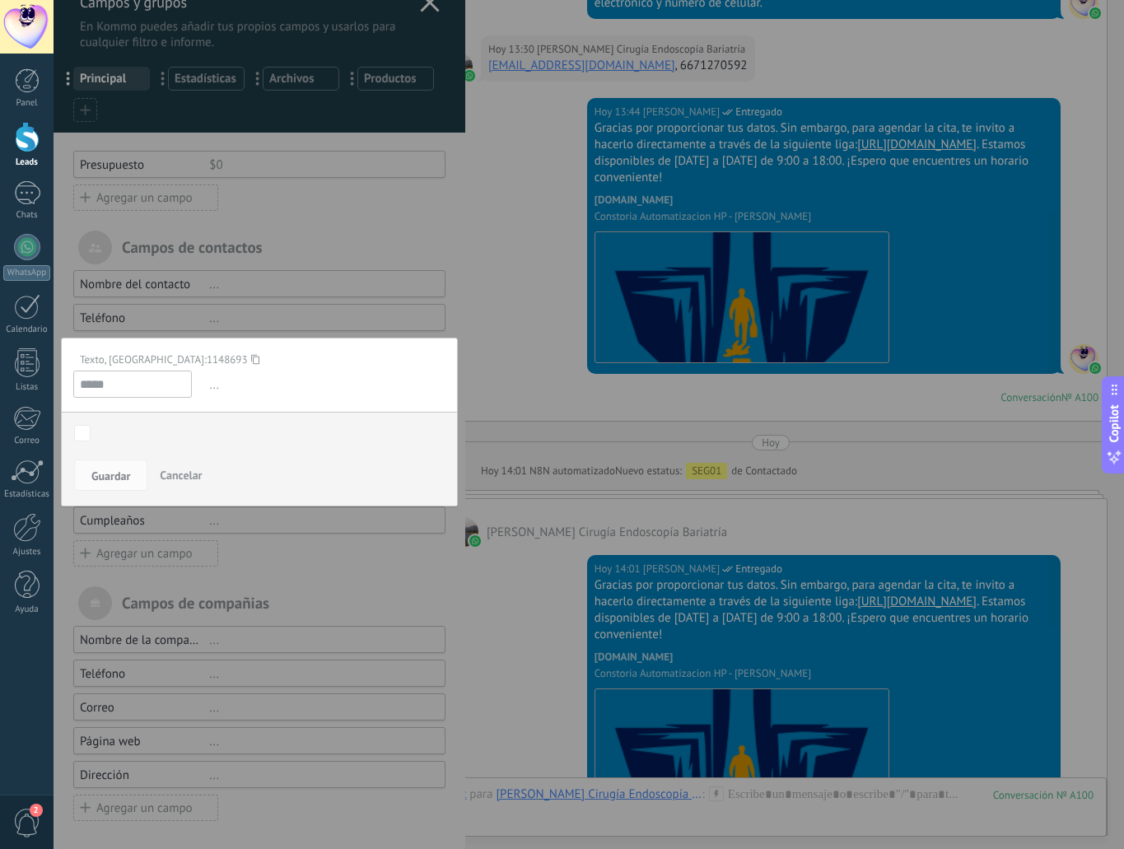
click at [264, 331] on div at bounding box center [260, 412] width 412 height 879
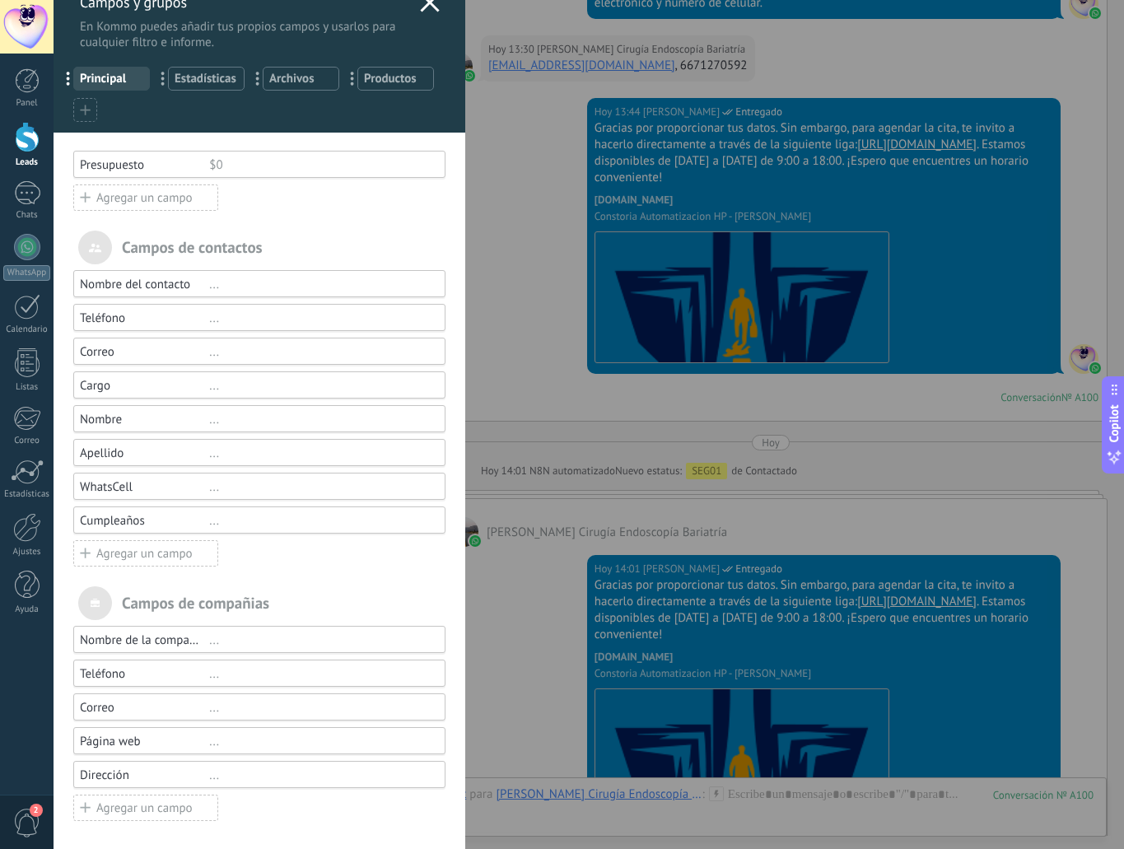
click at [135, 548] on div "Agregar un campo" at bounding box center [145, 553] width 145 height 26
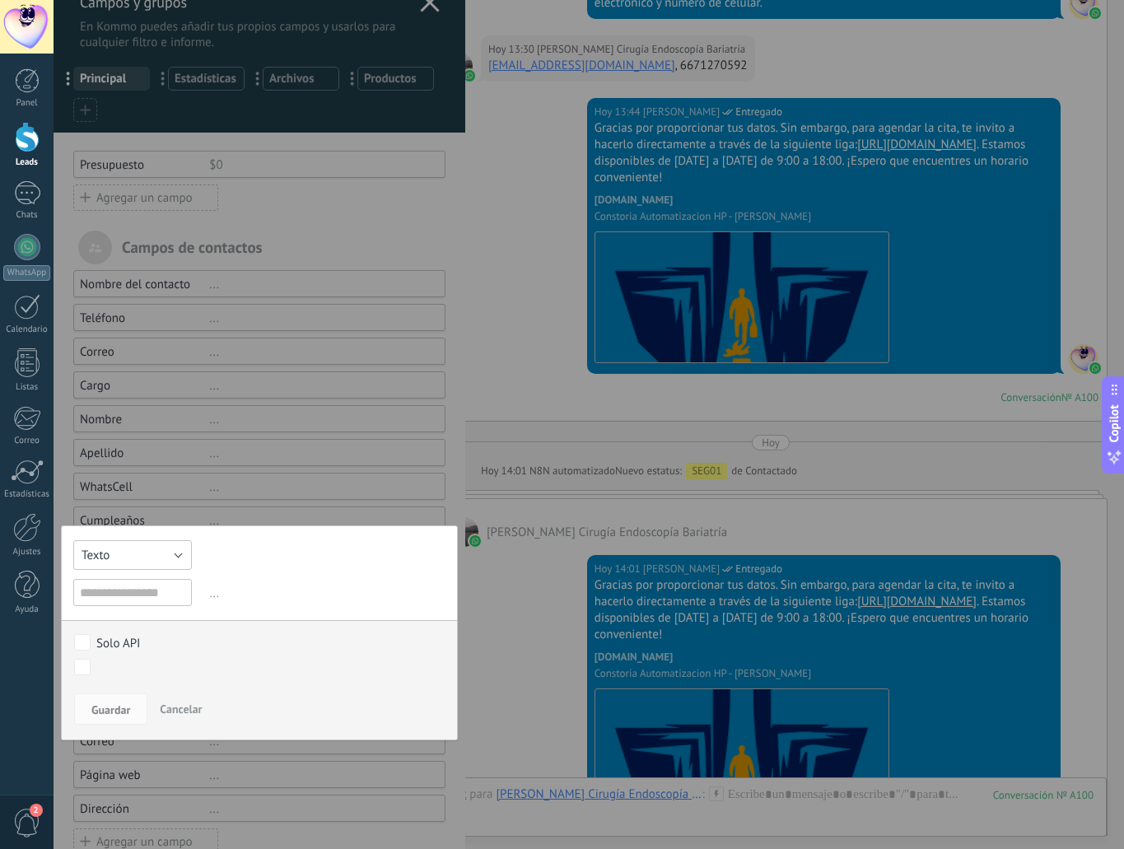
click at [133, 559] on button "Texto" at bounding box center [132, 555] width 119 height 30
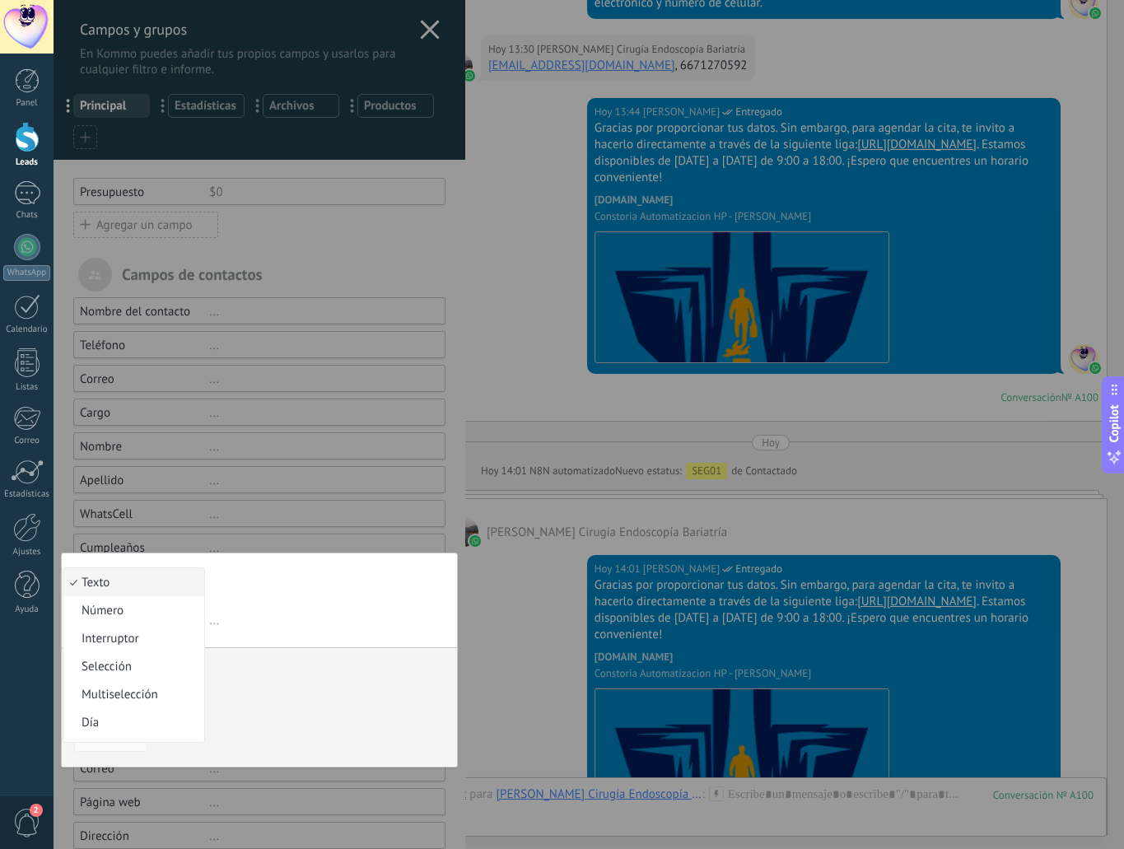
click at [109, 573] on li "Texto" at bounding box center [133, 582] width 141 height 28
click at [147, 428] on div at bounding box center [260, 456] width 412 height 913
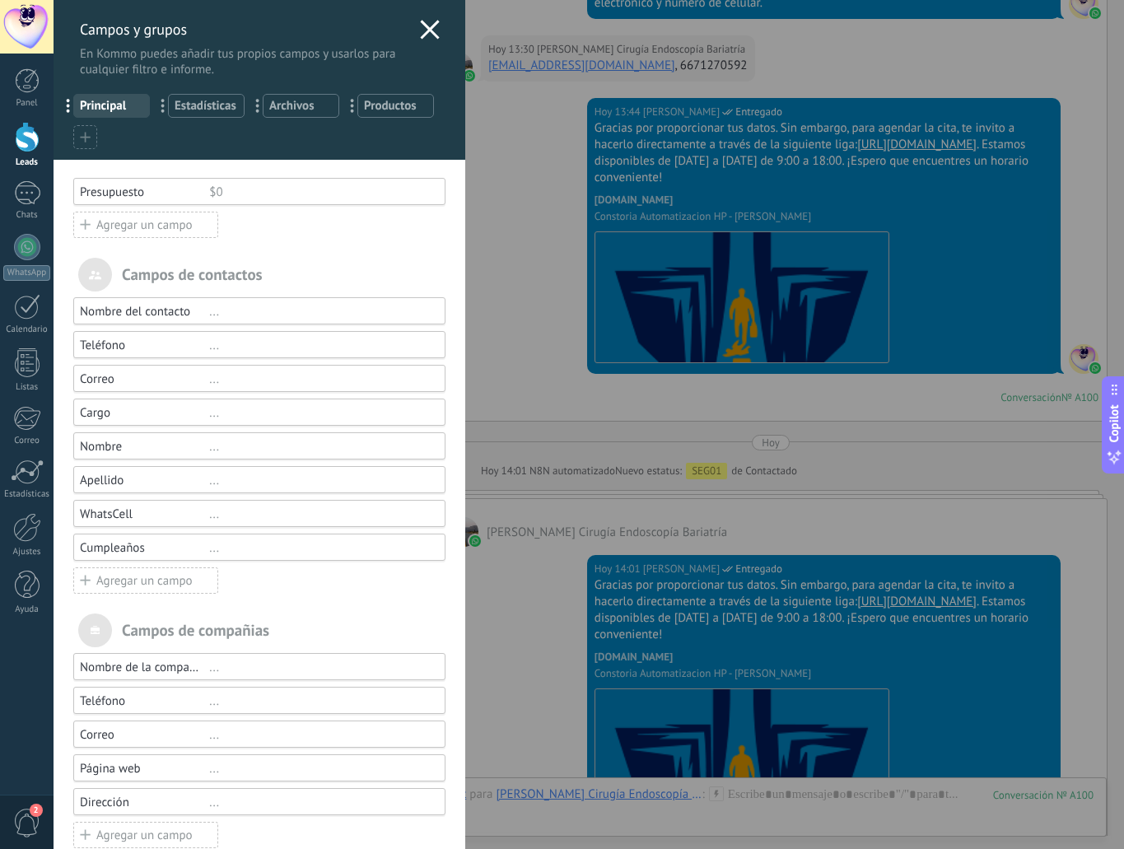
click at [119, 405] on div "Cargo" at bounding box center [144, 413] width 129 height 16
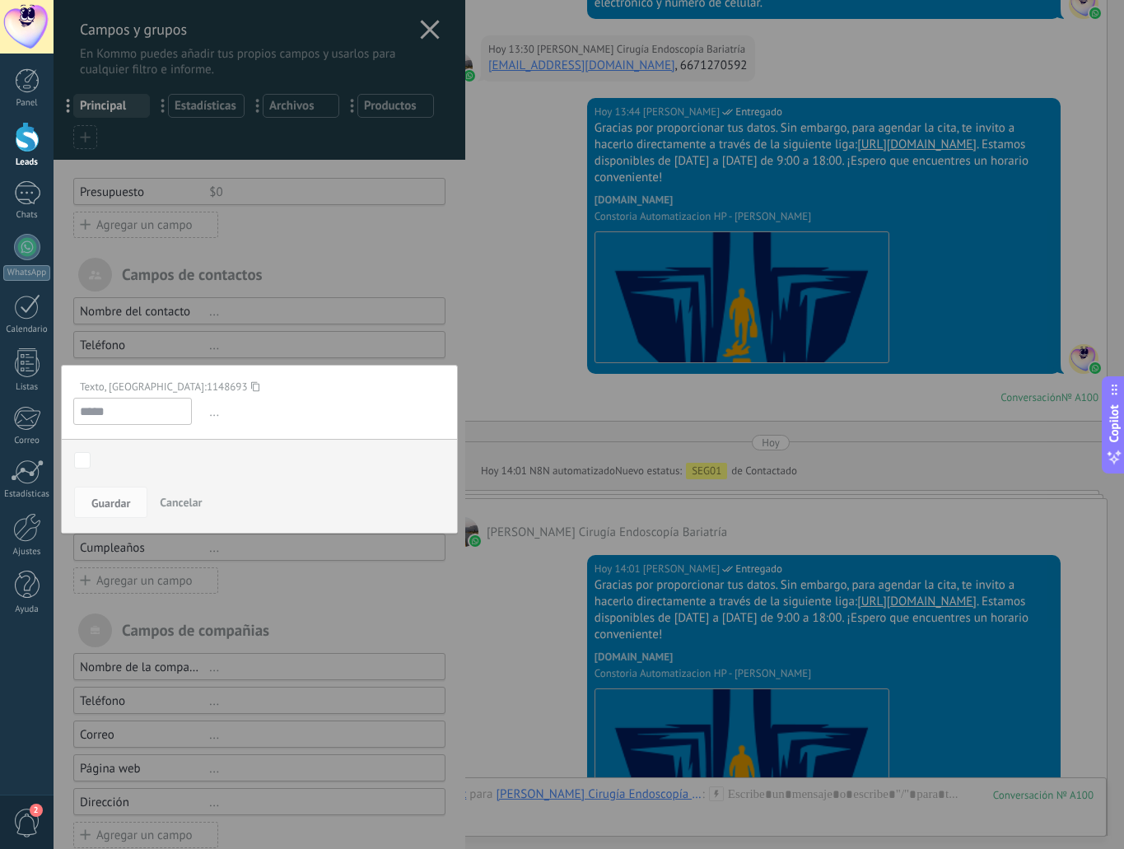
click at [119, 418] on input "*****" at bounding box center [132, 411] width 119 height 27
click at [117, 401] on input "*****" at bounding box center [132, 411] width 119 height 27
click at [189, 346] on div at bounding box center [260, 439] width 412 height 879
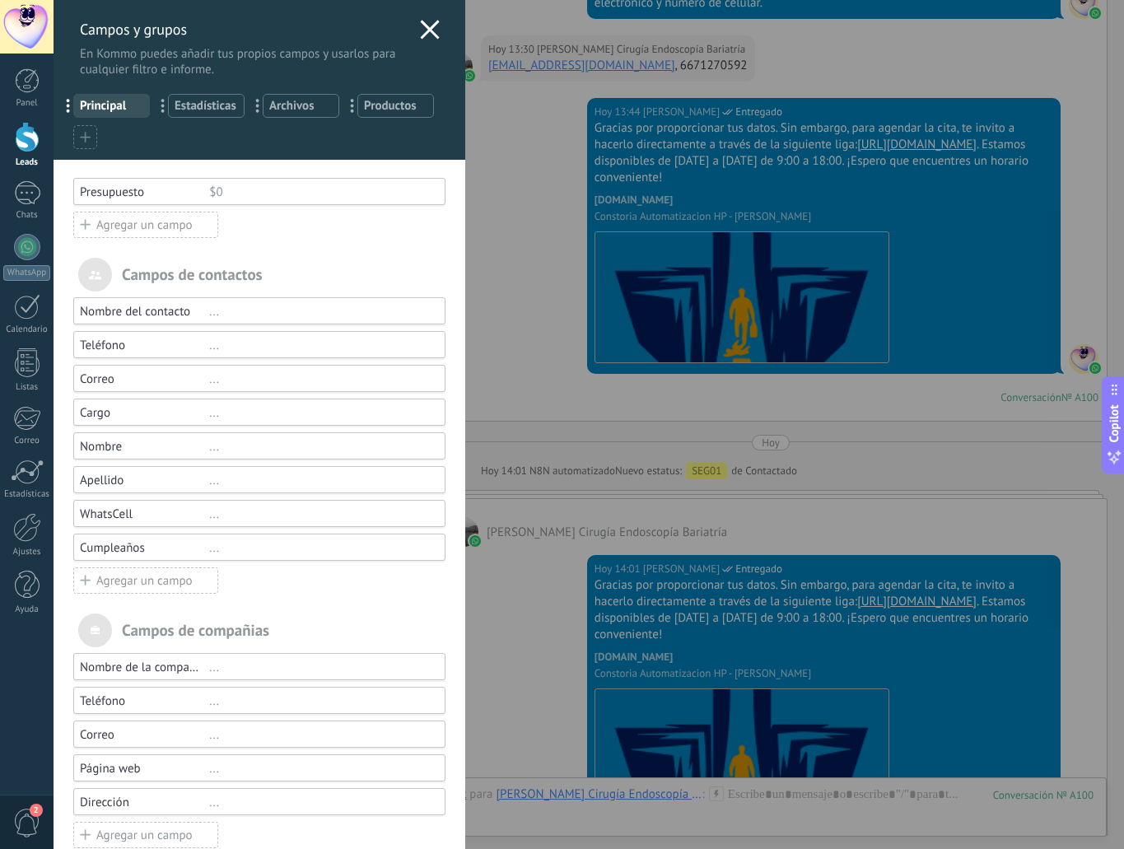
click at [110, 379] on div "Correo" at bounding box center [144, 379] width 129 height 16
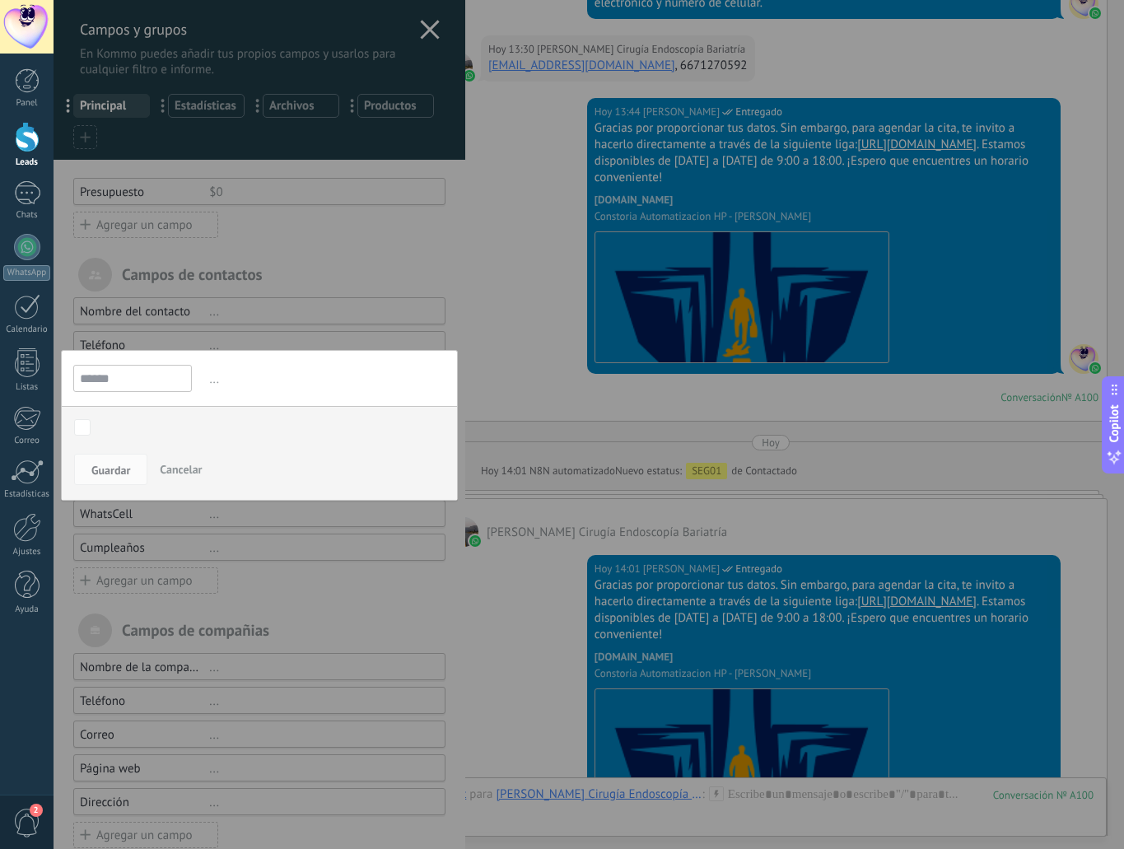
click at [159, 342] on div at bounding box center [260, 439] width 412 height 879
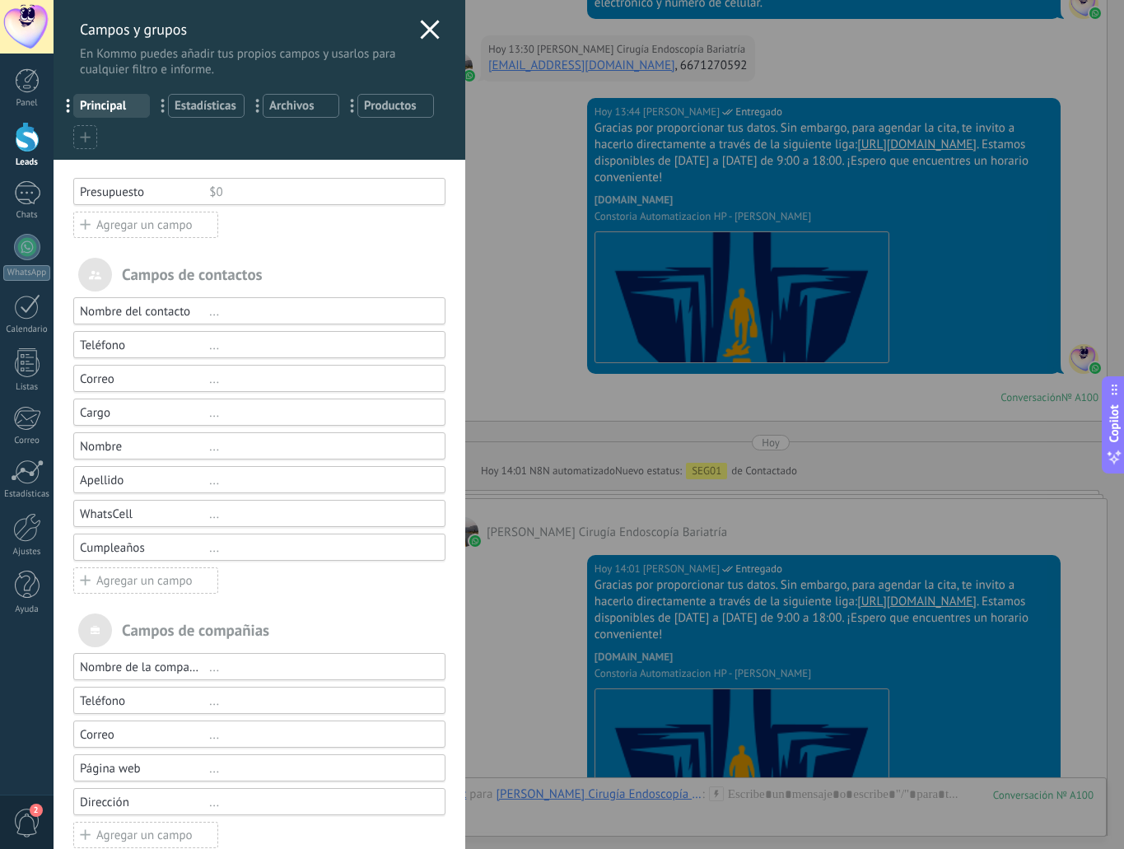
click at [112, 372] on div "Correo" at bounding box center [144, 379] width 129 height 16
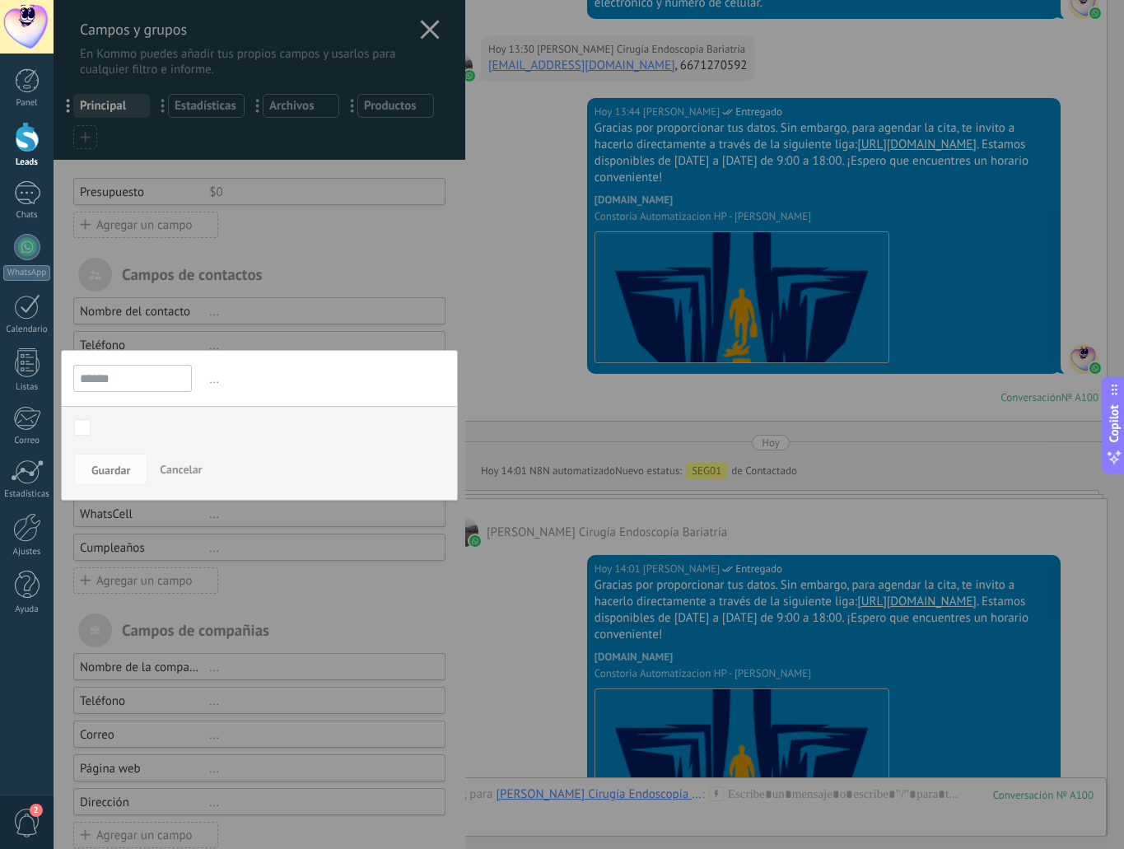
click at [145, 373] on input "******" at bounding box center [132, 378] width 119 height 27
click at [119, 521] on div at bounding box center [260, 439] width 412 height 879
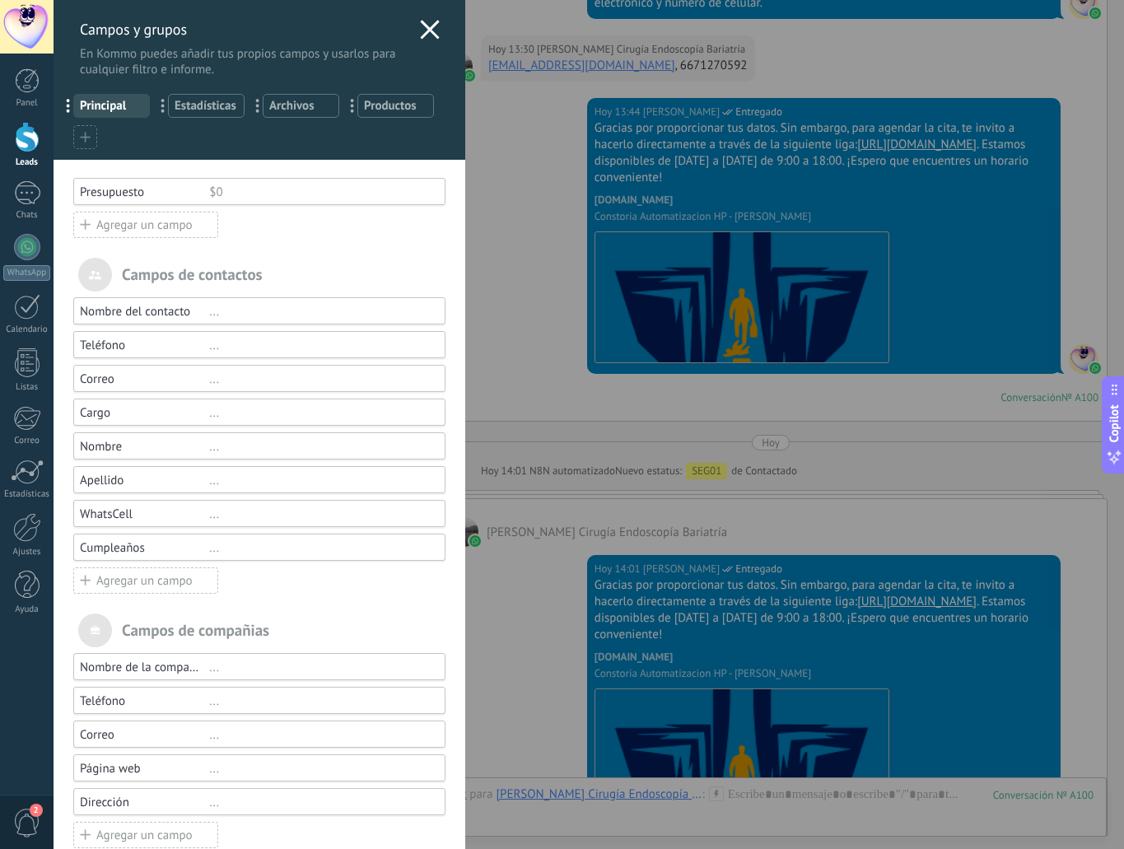
click at [160, 480] on div "Apellido" at bounding box center [144, 481] width 129 height 16
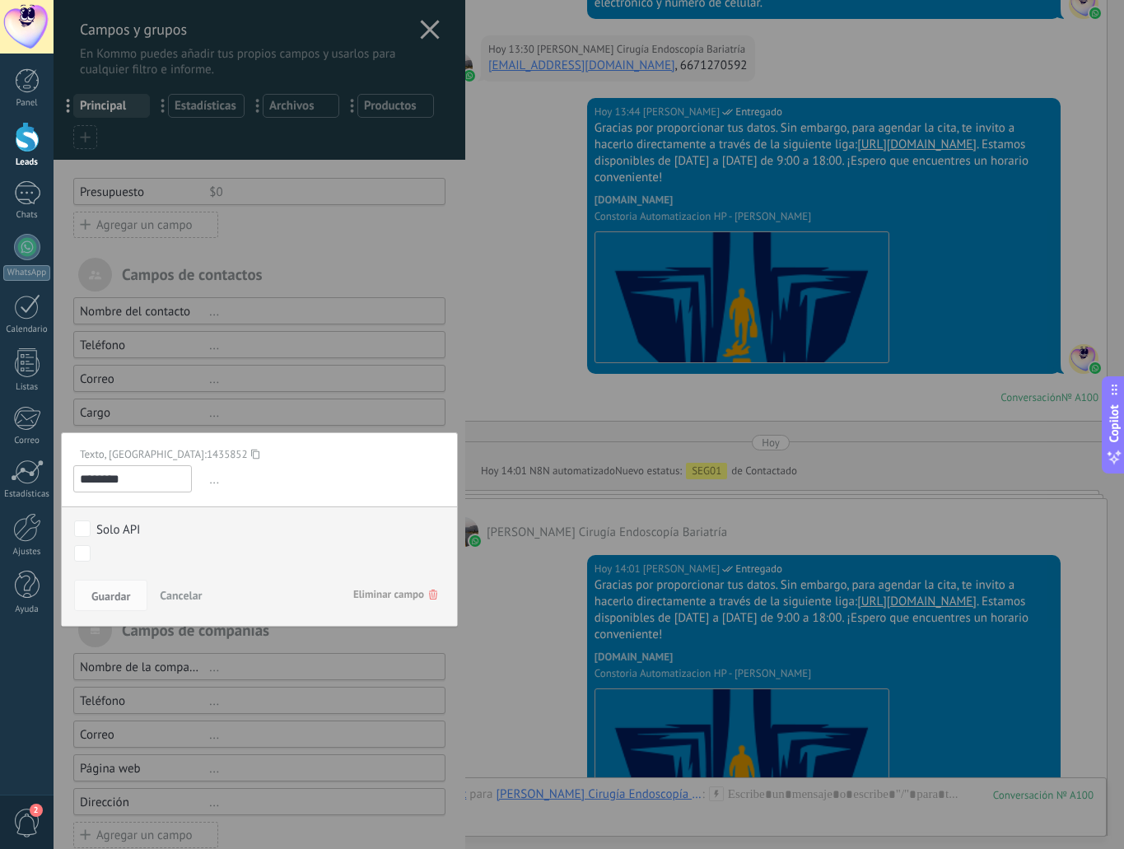
click at [218, 400] on div at bounding box center [260, 439] width 412 height 879
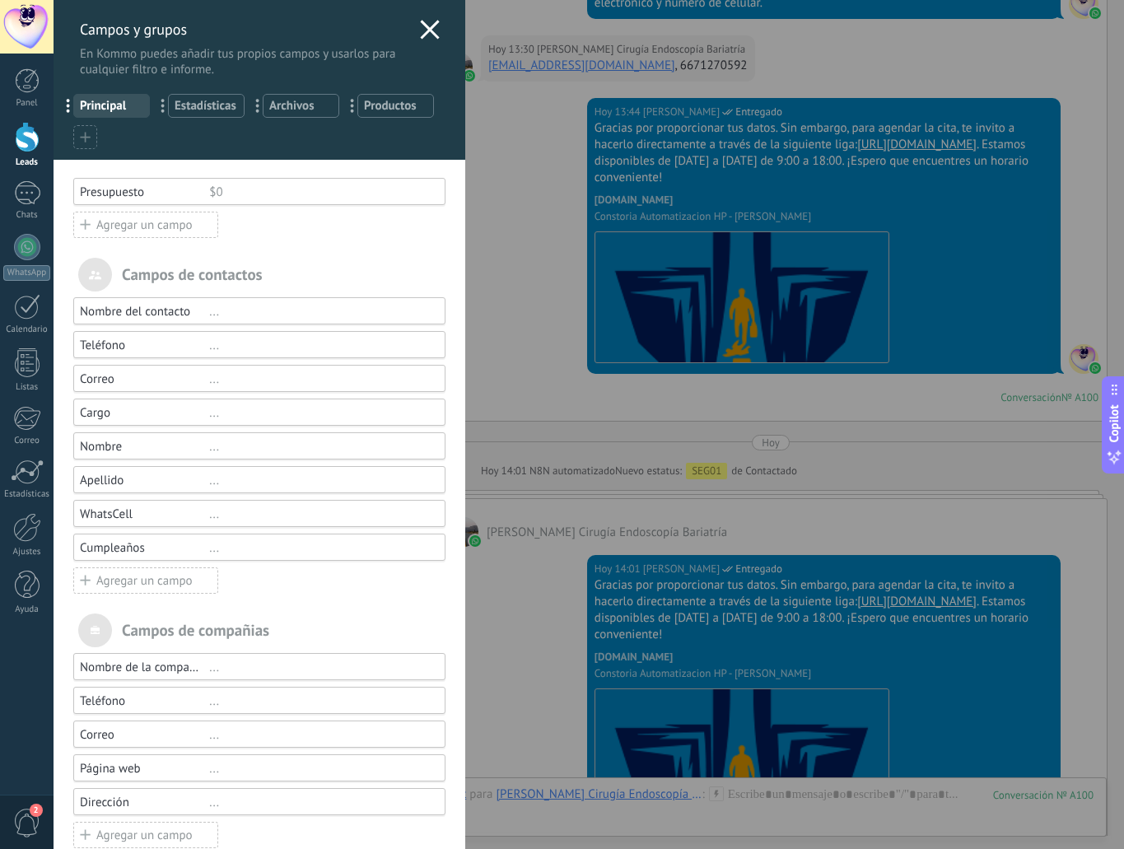
click at [140, 576] on div "Agregar un campo" at bounding box center [145, 581] width 145 height 26
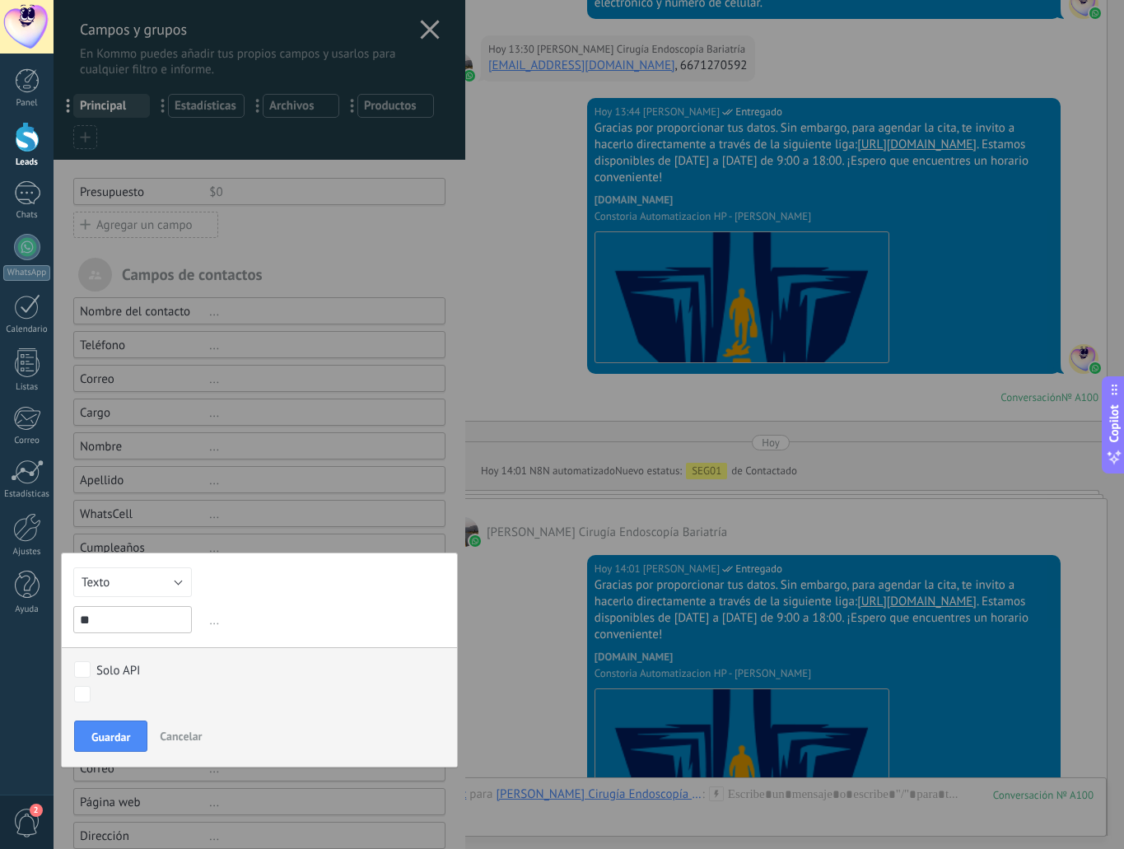
type input "*"
type input "******"
click at [118, 739] on span "Guardar" at bounding box center [110, 737] width 39 height 12
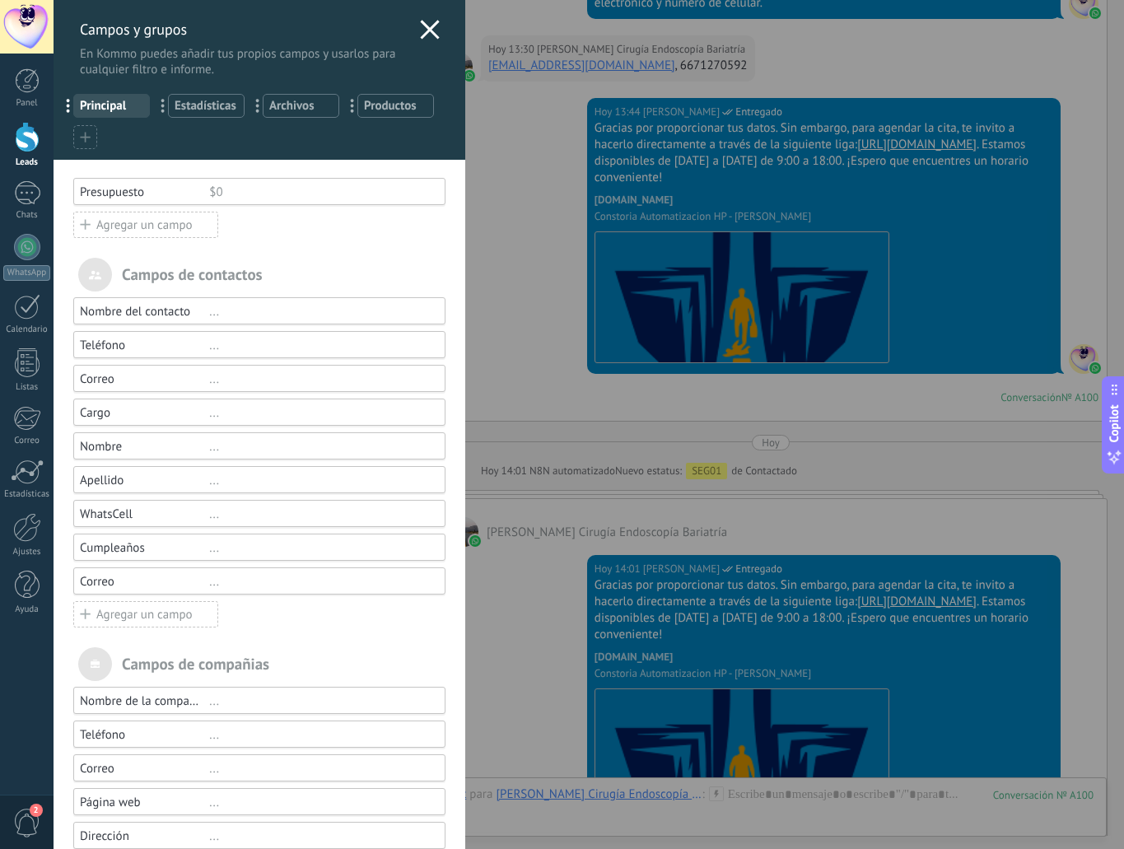
click at [151, 580] on div "Correo" at bounding box center [144, 582] width 129 height 16
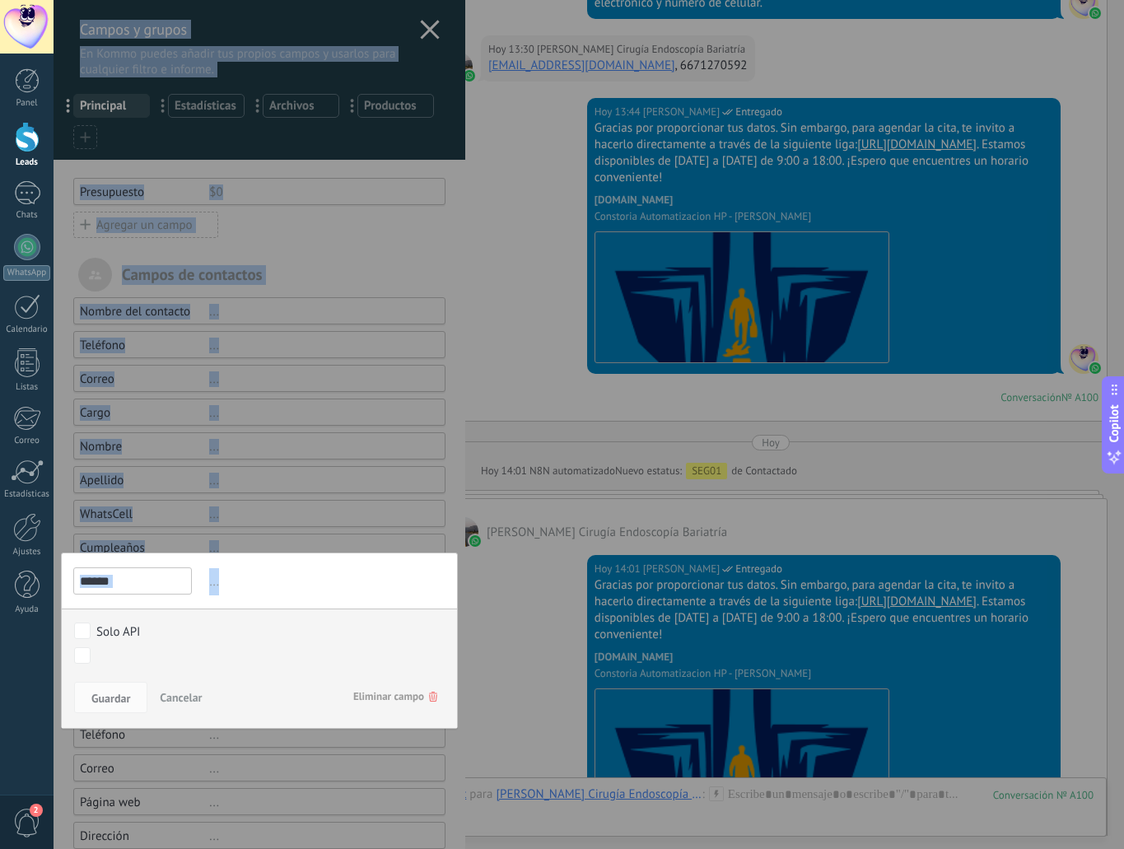
drag, startPoint x: 259, startPoint y: 526, endPoint x: 310, endPoint y: 586, distance: 77.7
click at [310, 586] on div "Campos y grupos En Kommo puedes añadir tus propios campos y usarlos para cualqu…" at bounding box center [260, 456] width 412 height 913
click at [345, 529] on div at bounding box center [260, 456] width 412 height 913
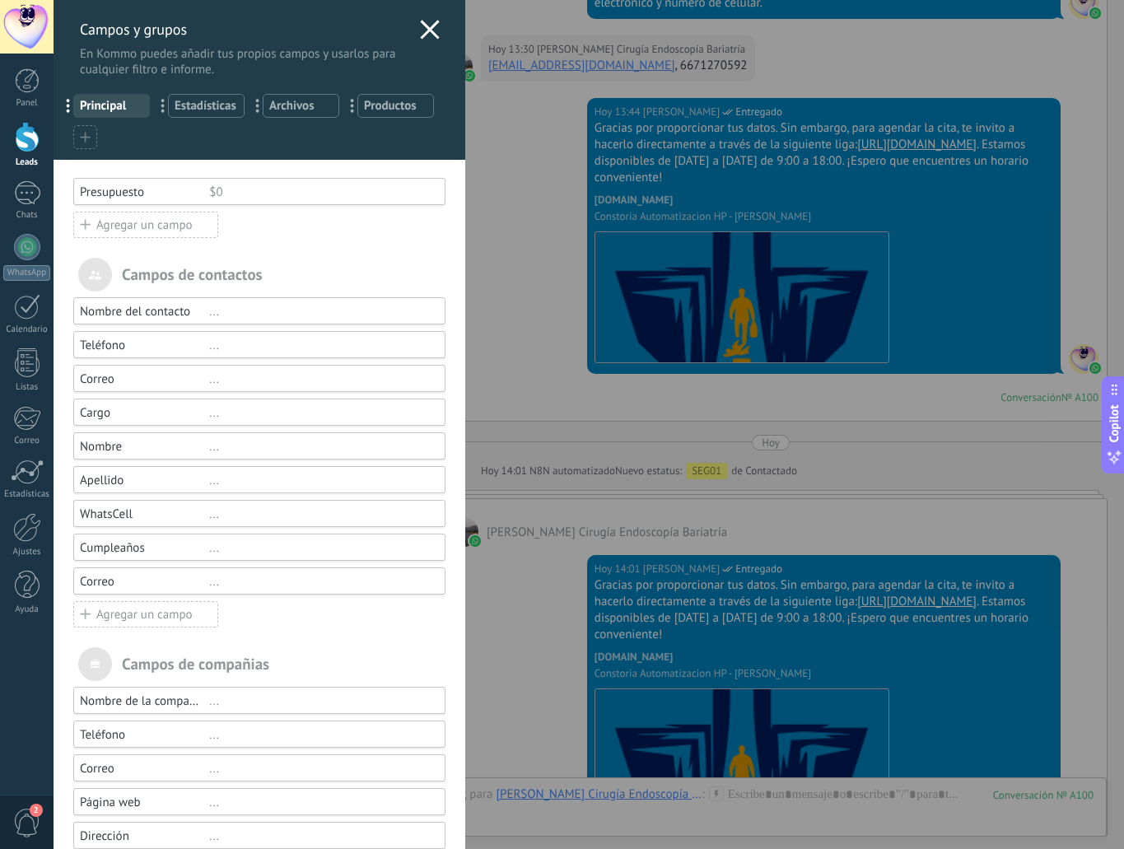
click at [151, 577] on div "Correo" at bounding box center [144, 582] width 129 height 16
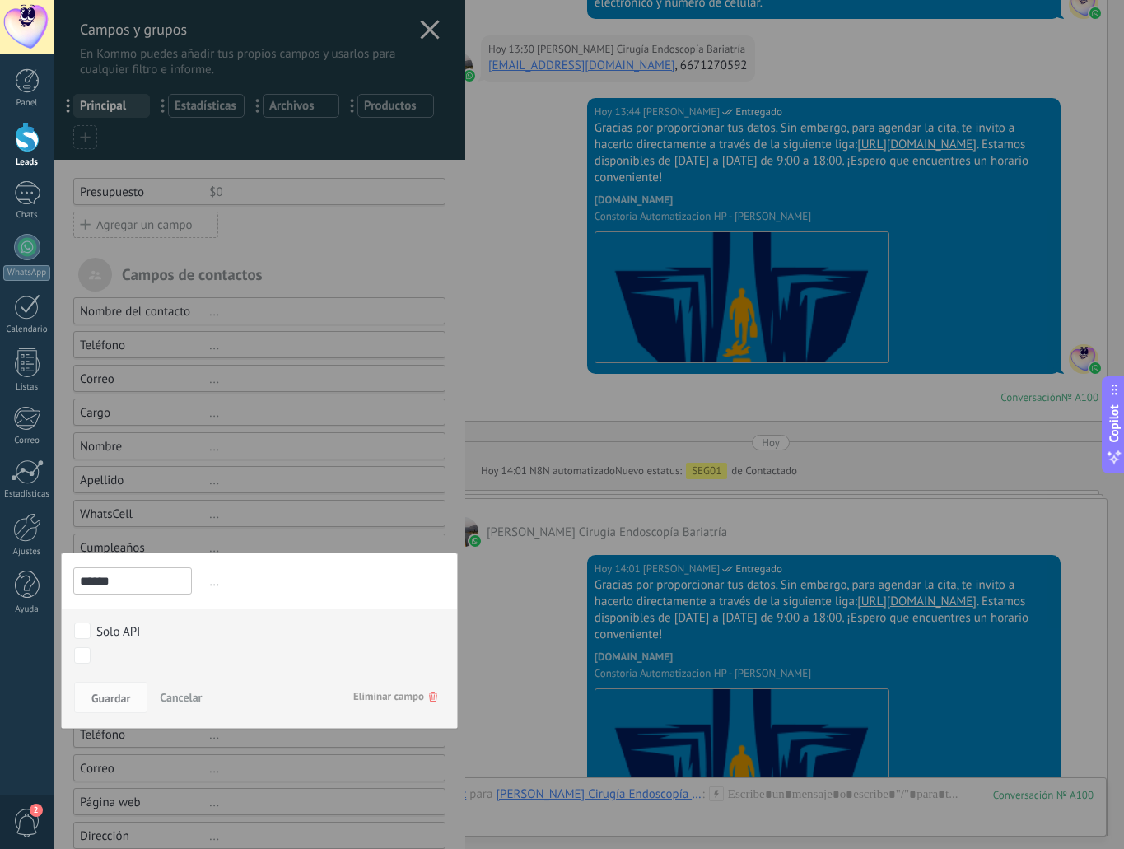
click at [378, 696] on span "Eliminar campo" at bounding box center [395, 697] width 84 height 30
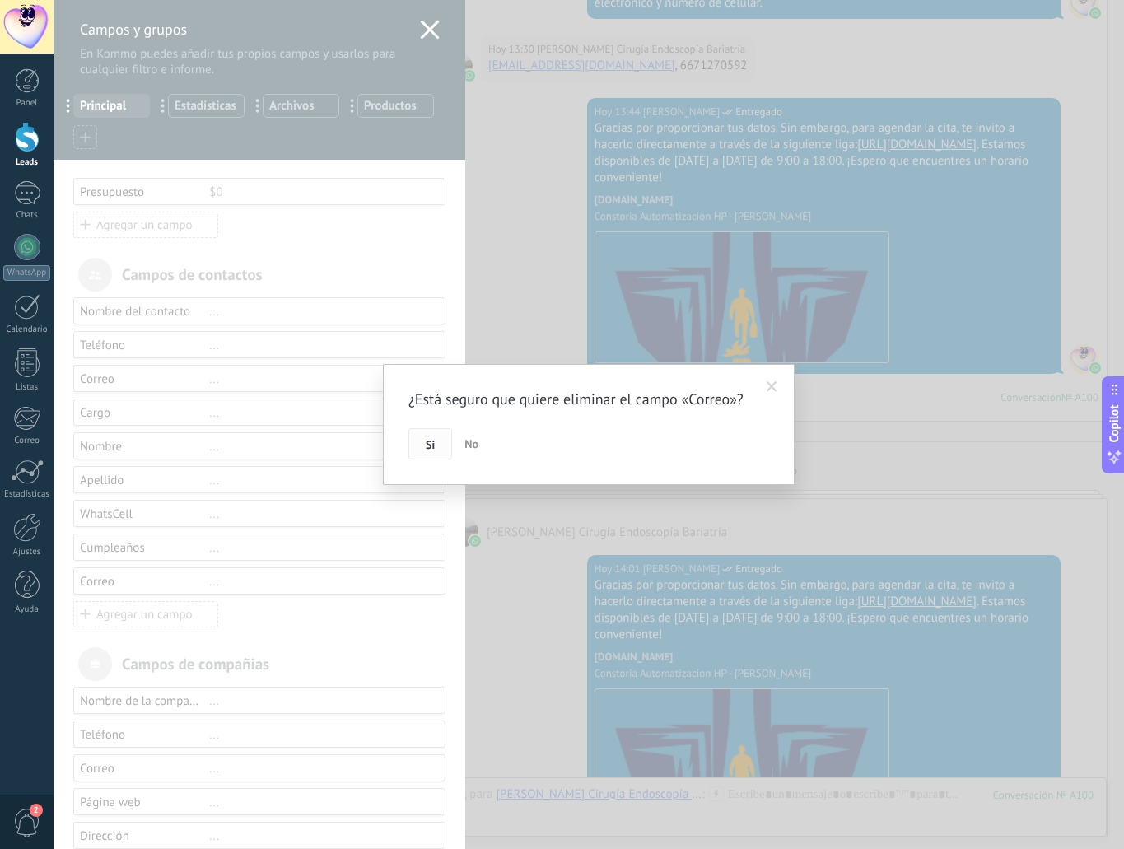
click at [428, 443] on span "Si" at bounding box center [430, 445] width 9 height 12
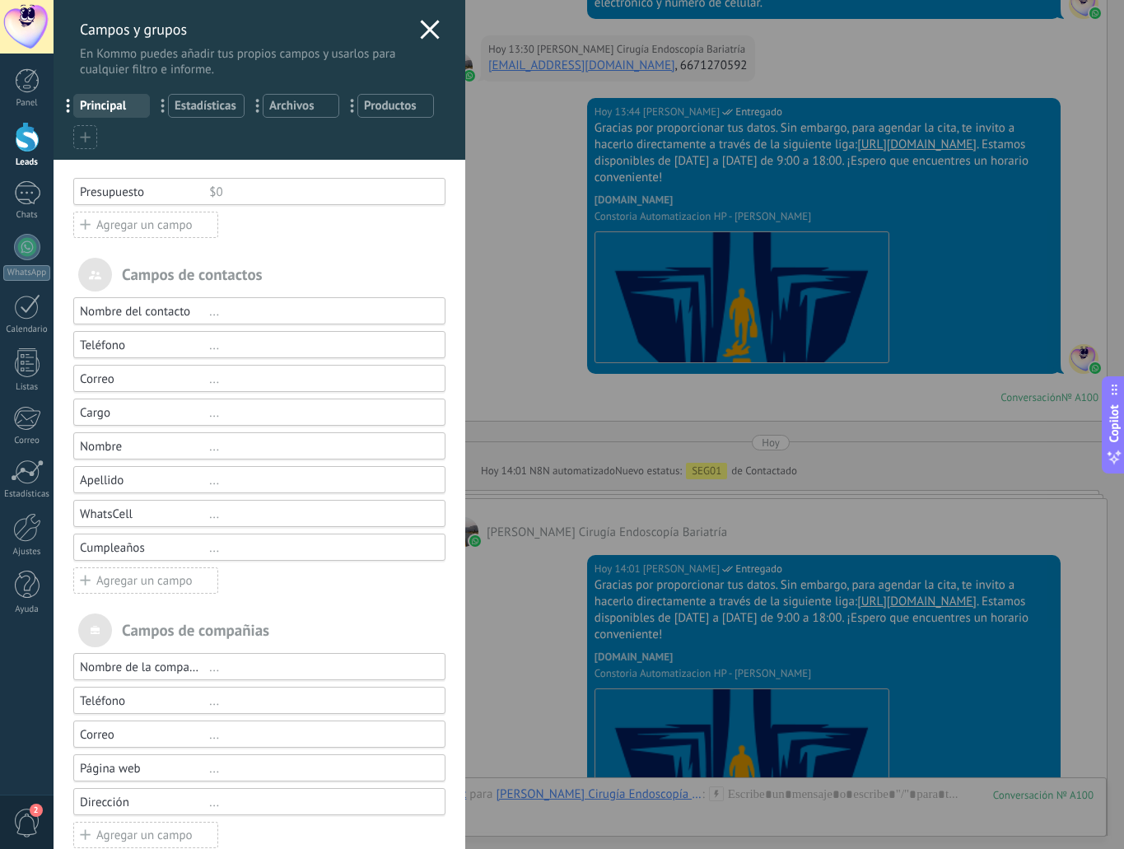
click at [119, 586] on div "Agregar un campo" at bounding box center [145, 581] width 145 height 26
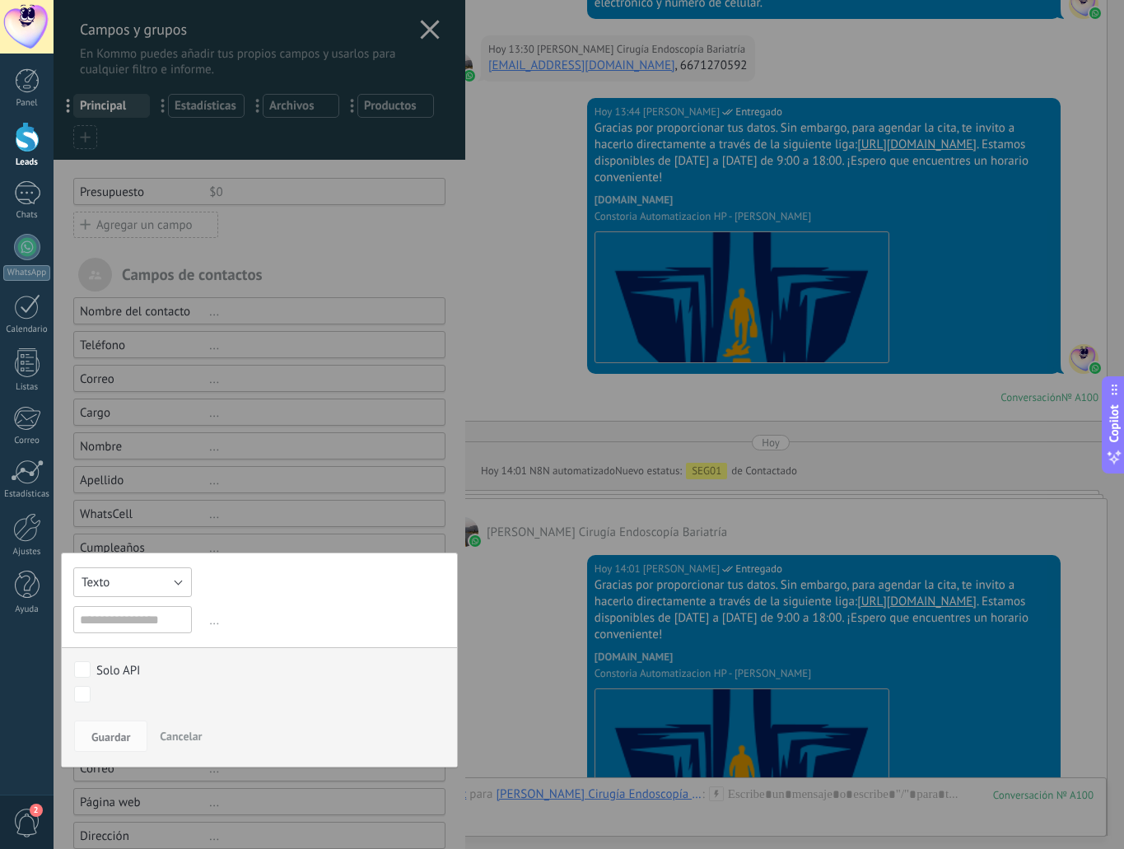
click at [166, 575] on button "Texto" at bounding box center [132, 583] width 119 height 30
click at [166, 575] on span "Texto" at bounding box center [131, 583] width 136 height 16
click at [109, 614] on input "text" at bounding box center [132, 619] width 119 height 27
type input "*"
type input "*****"
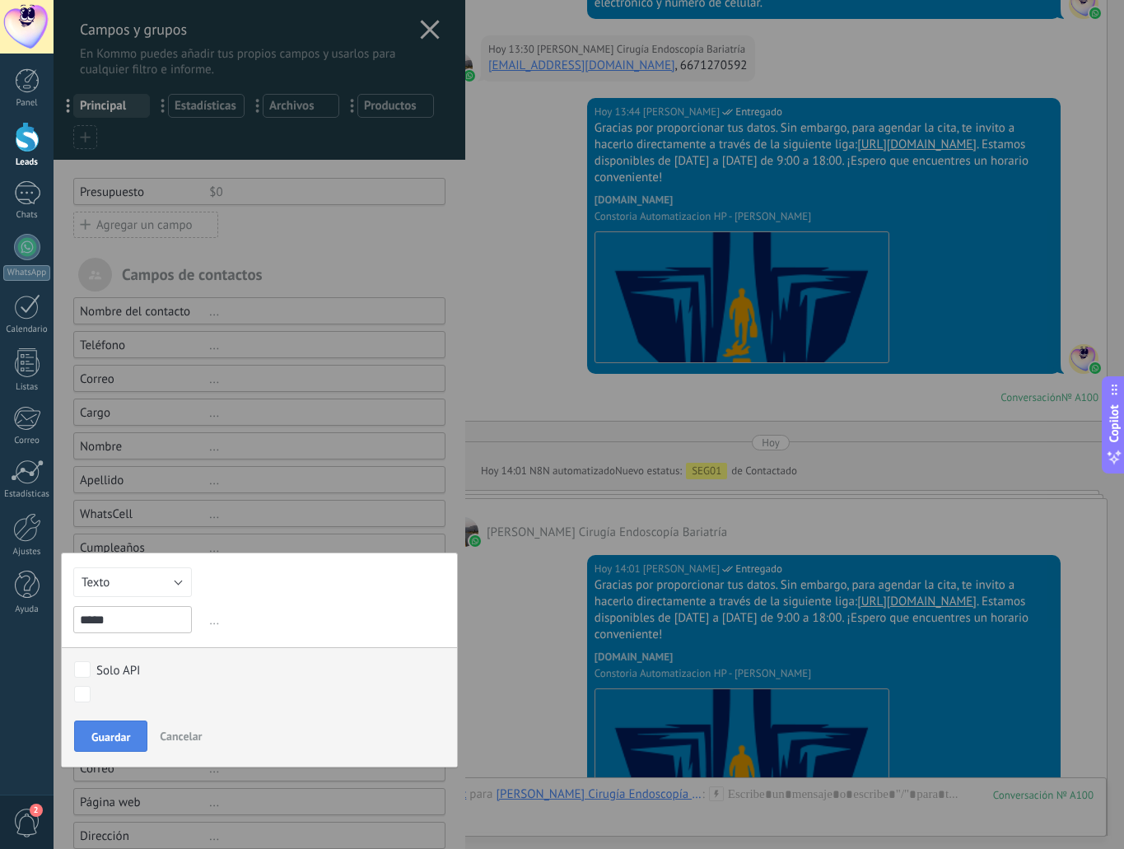
click at [126, 728] on button "Guardar" at bounding box center [110, 736] width 73 height 31
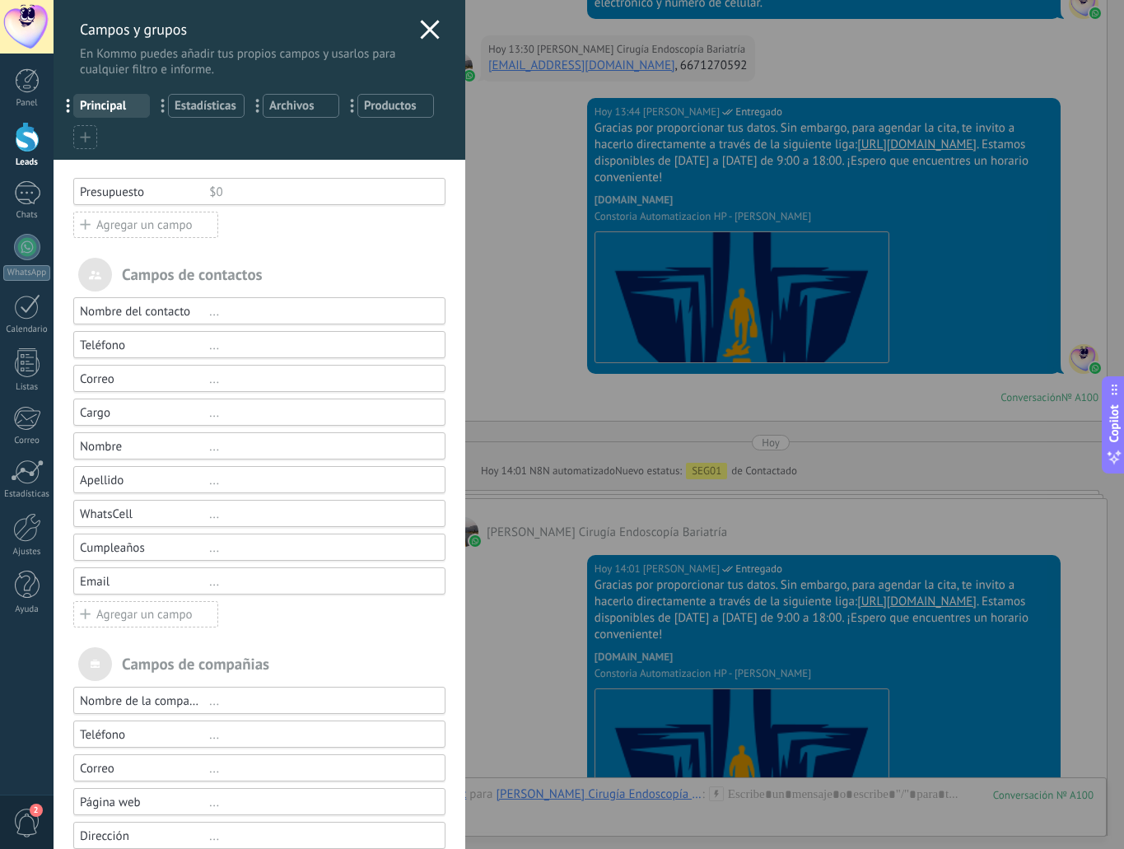
click at [101, 577] on div "Email" at bounding box center [144, 582] width 129 height 16
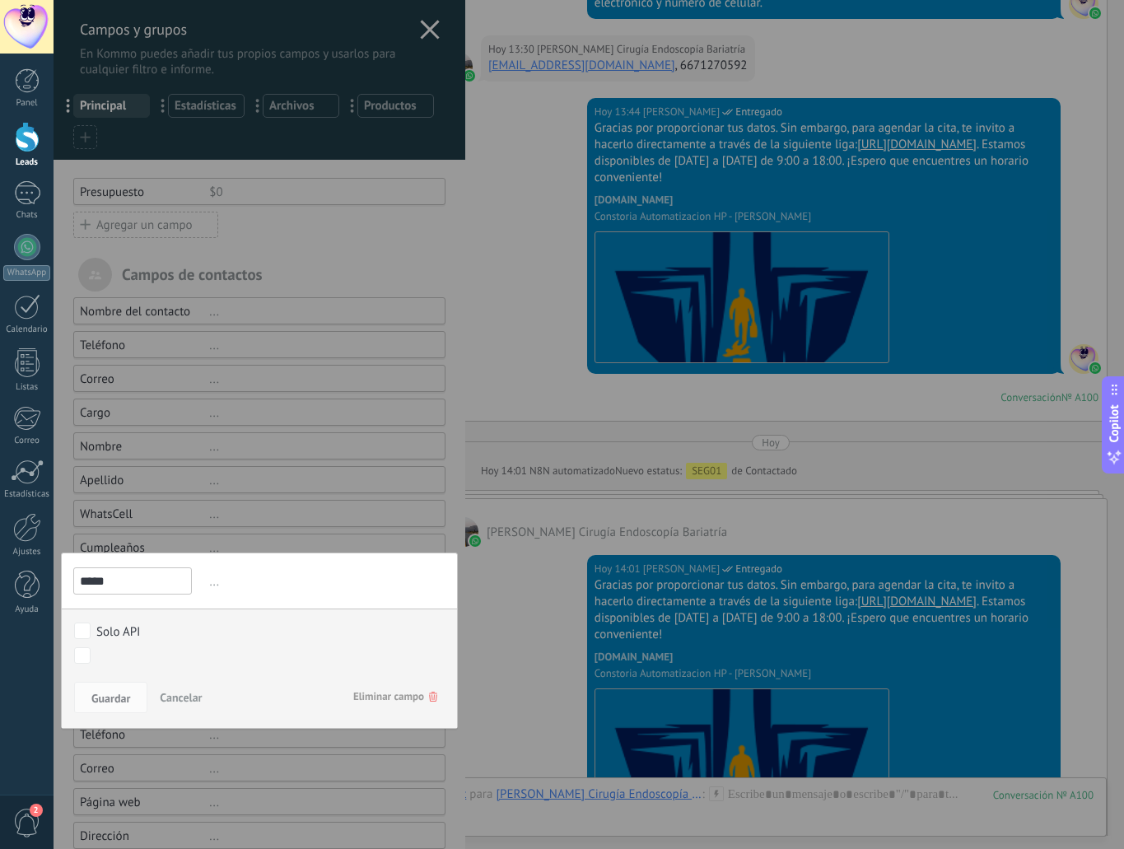
click at [336, 72] on div at bounding box center [260, 456] width 412 height 913
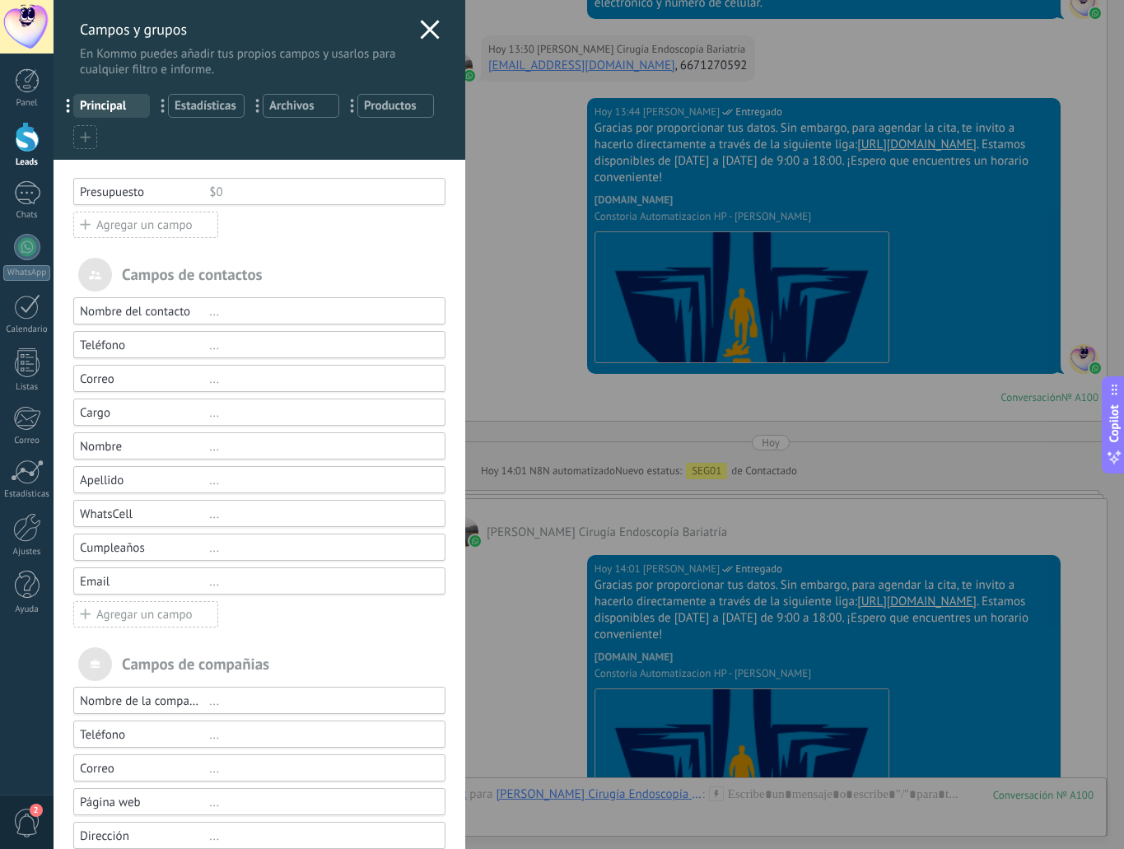
click at [207, 102] on span "Estadísticas" at bounding box center [206, 106] width 63 height 16
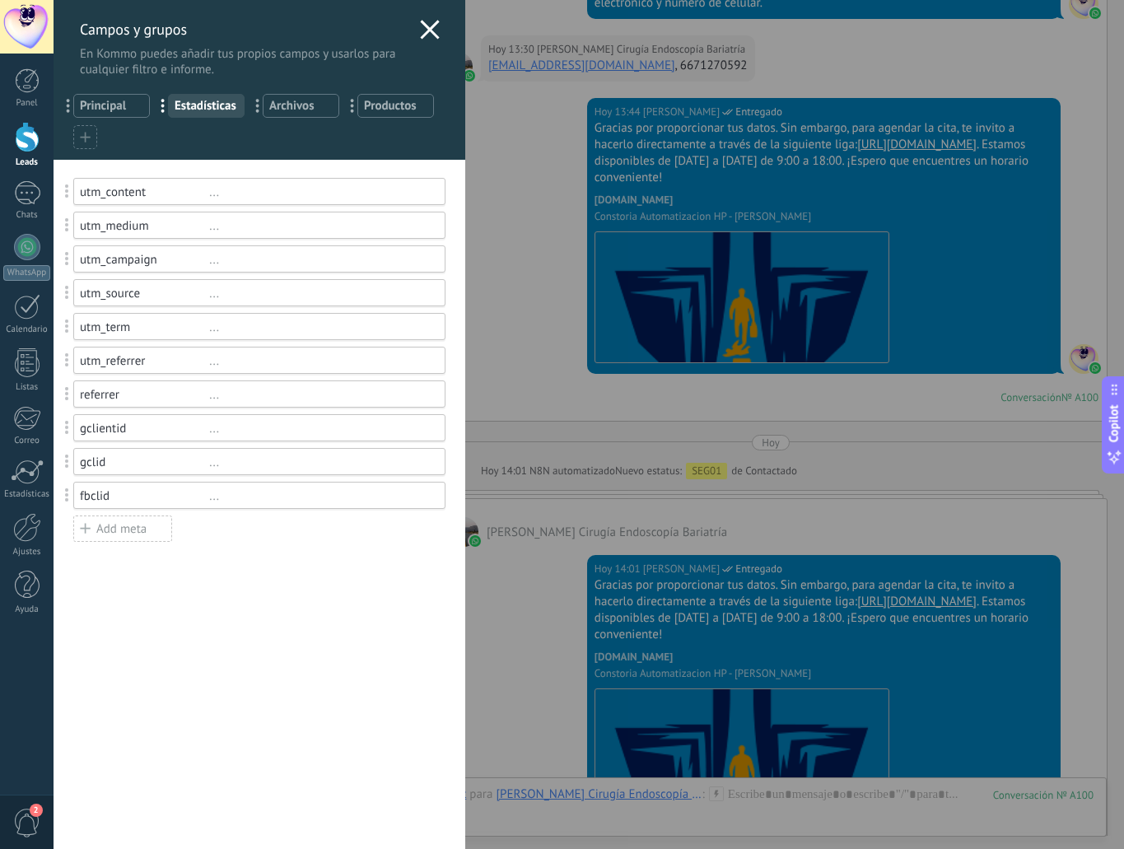
click at [116, 102] on span "Principal" at bounding box center [111, 106] width 63 height 16
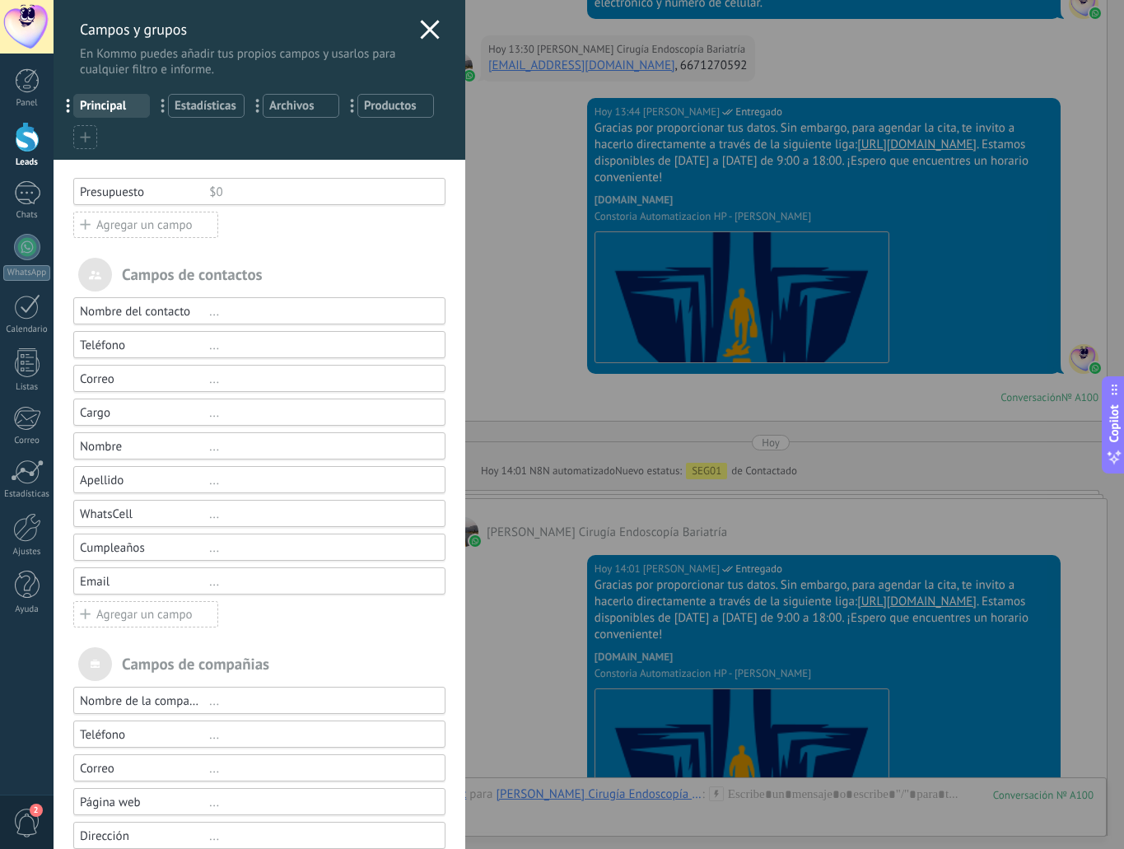
click at [96, 577] on div "Email" at bounding box center [144, 582] width 129 height 16
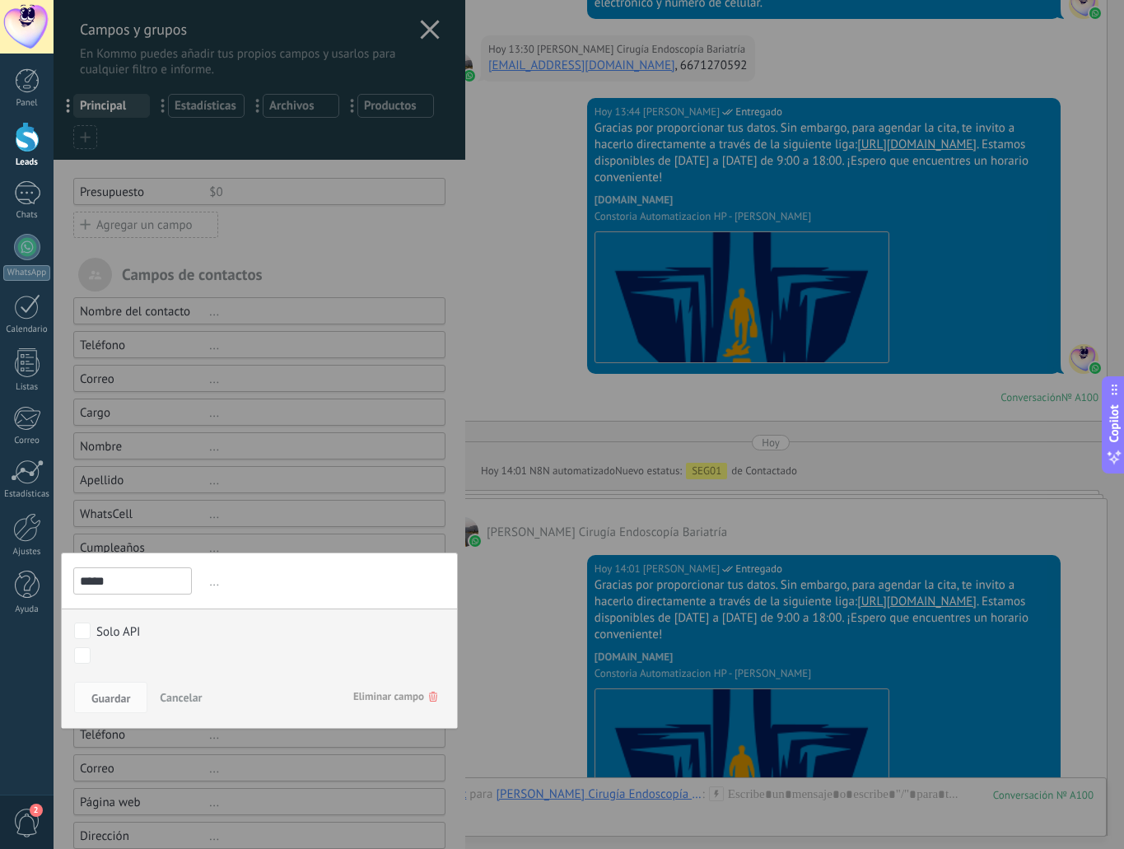
click at [315, 311] on div at bounding box center [260, 456] width 412 height 913
